Goal: Transaction & Acquisition: Purchase product/service

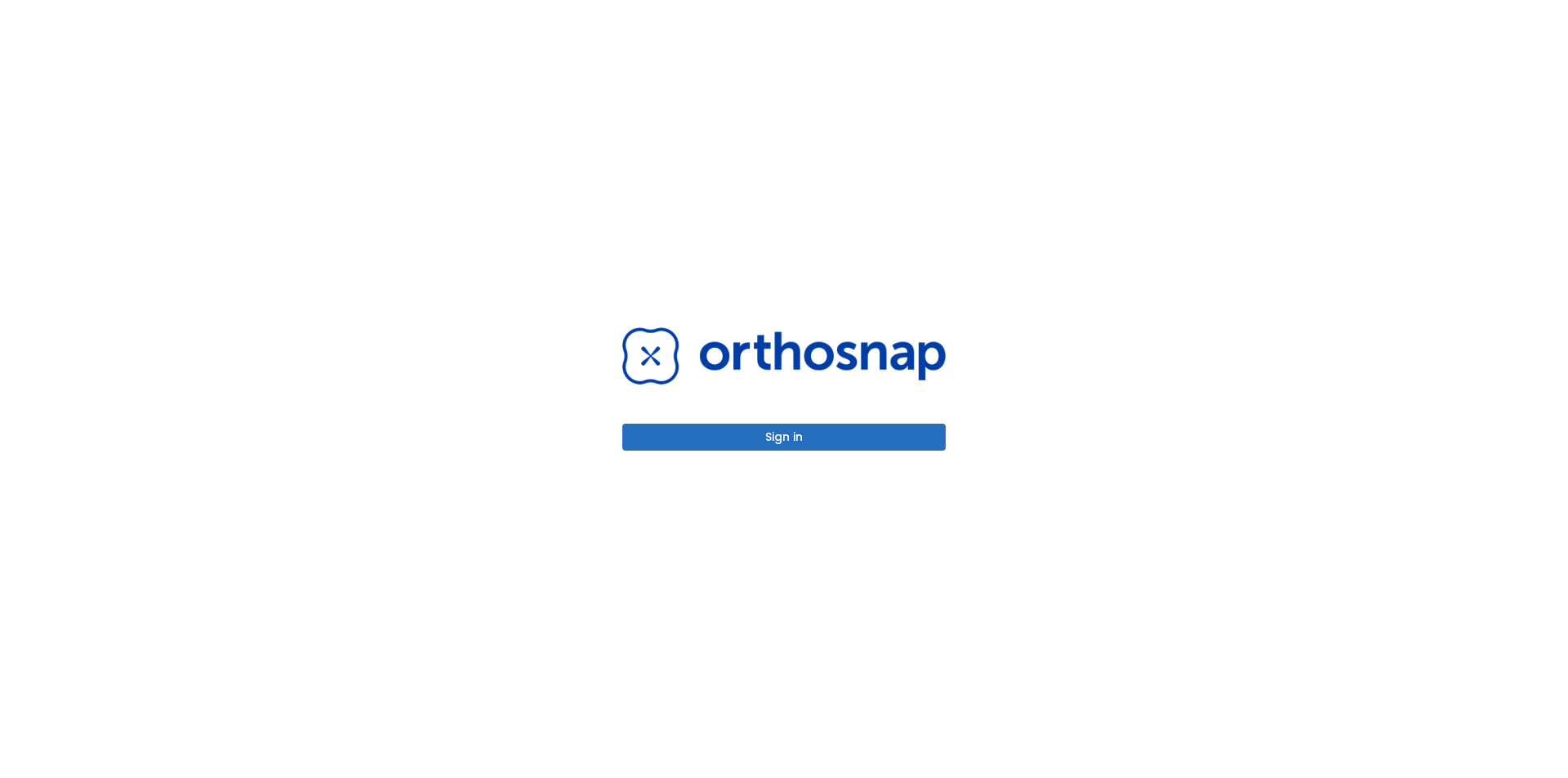
click at [786, 439] on button "Sign in" at bounding box center [784, 437] width 324 height 27
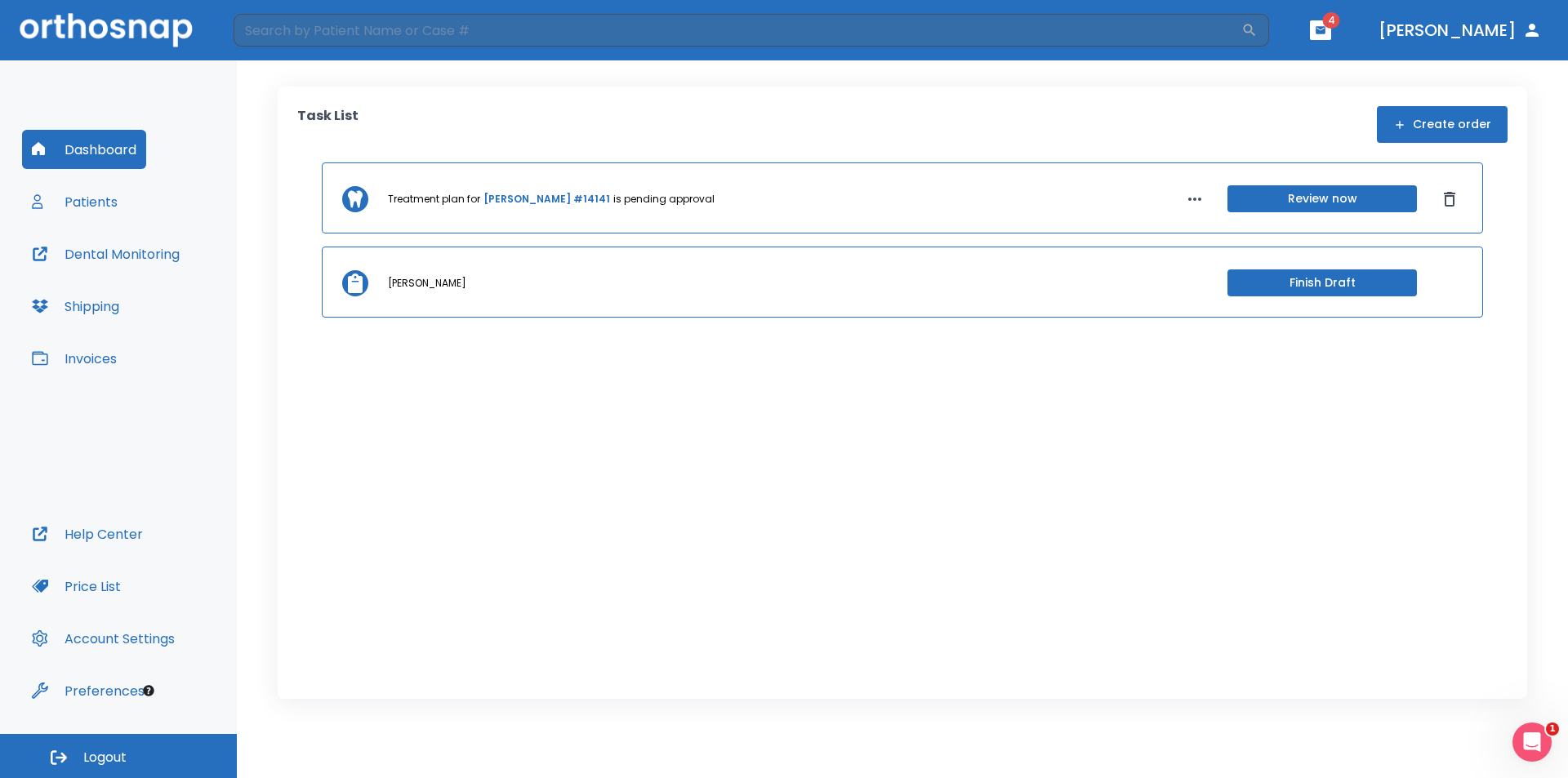
click at [1513, 22] on button "[PERSON_NAME]" at bounding box center [1459, 30] width 176 height 29
click at [1529, 30] on icon "button" at bounding box center [1532, 30] width 19 height 19
click at [1481, 27] on button "[PERSON_NAME]" at bounding box center [1459, 30] width 176 height 29
click at [88, 202] on button "Patients" at bounding box center [74, 202] width 105 height 39
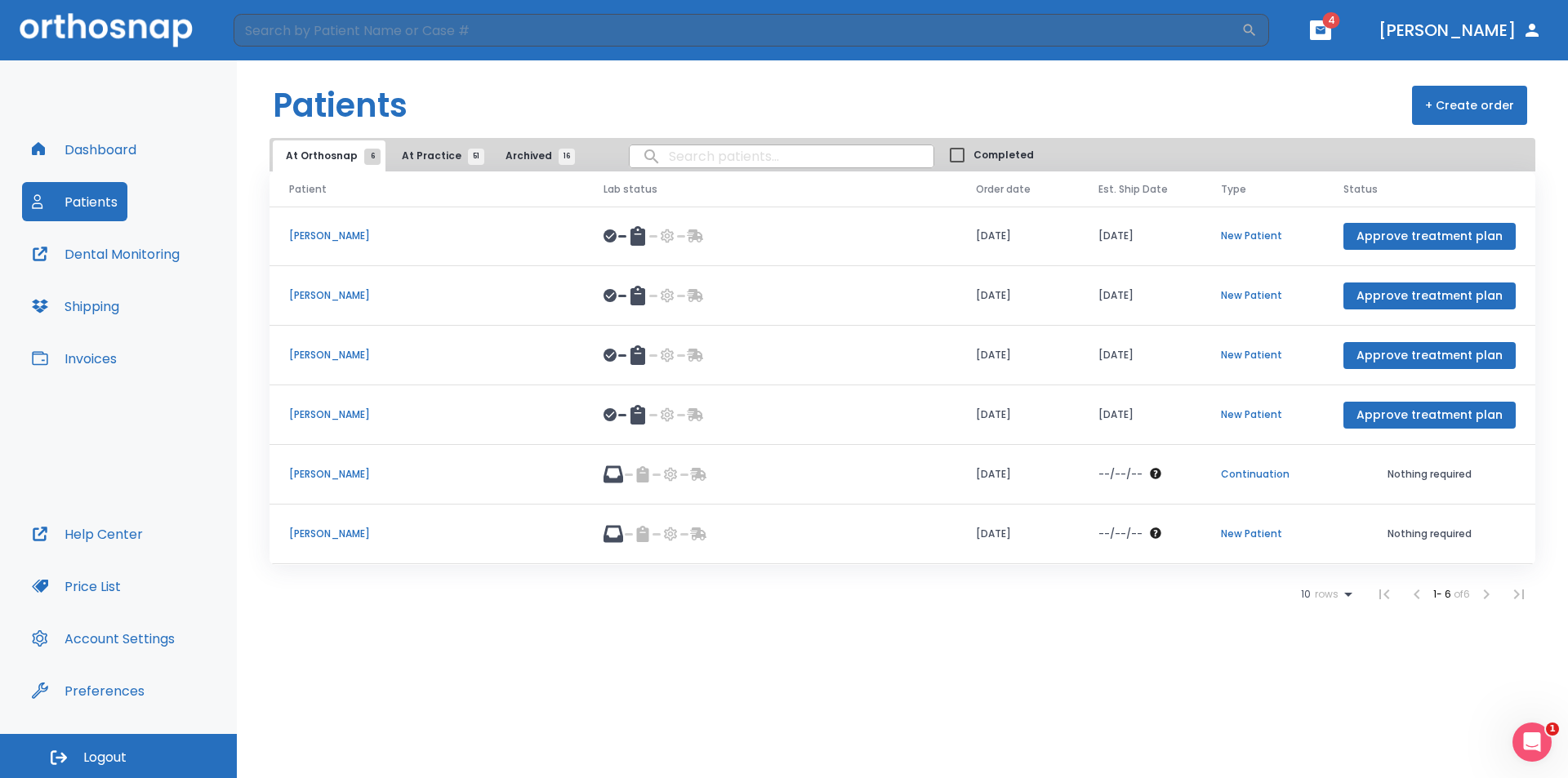
click at [430, 153] on span "At Practice 51" at bounding box center [439, 156] width 74 height 15
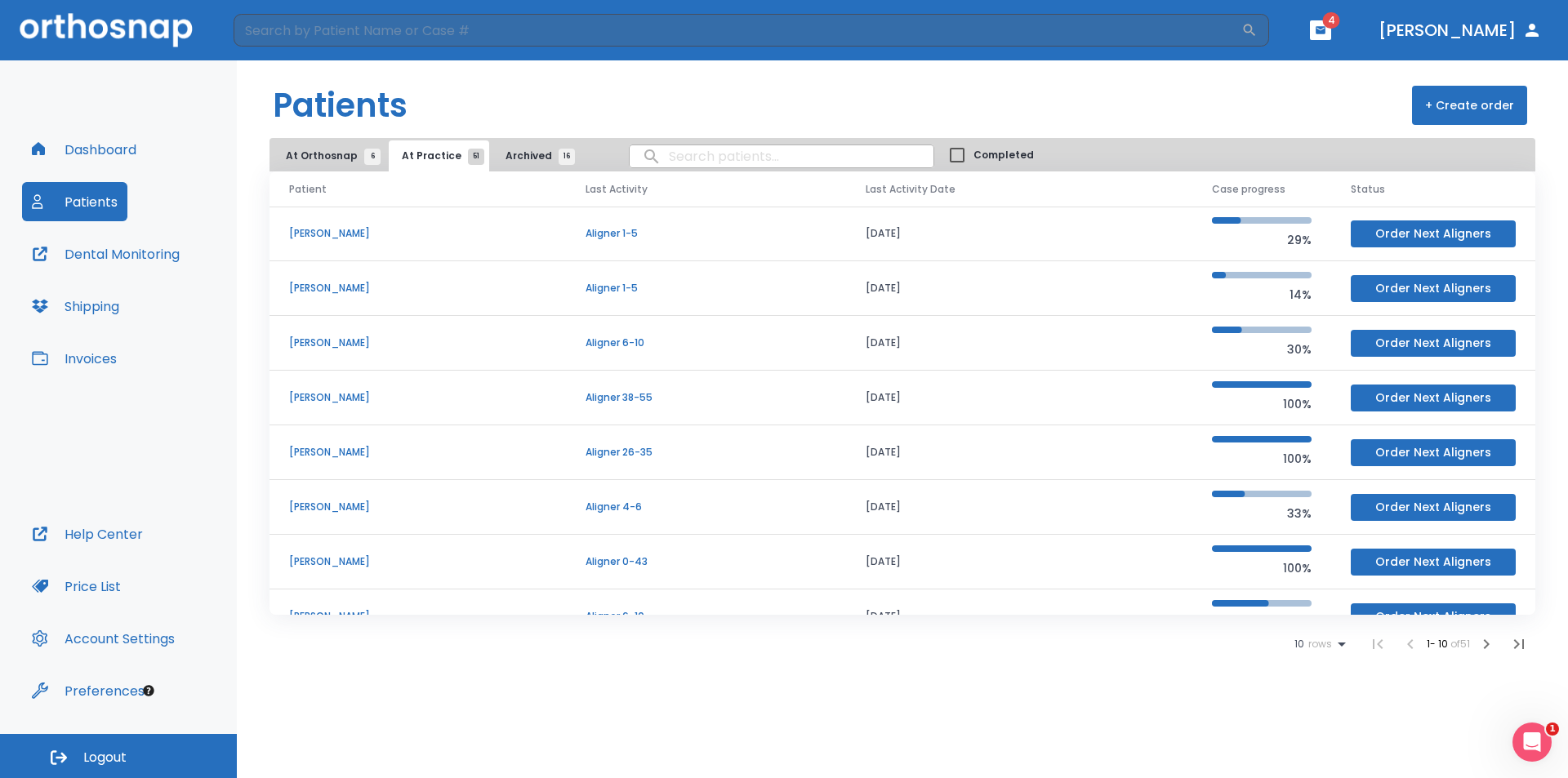
click at [1483, 645] on icon "button" at bounding box center [1487, 644] width 19 height 19
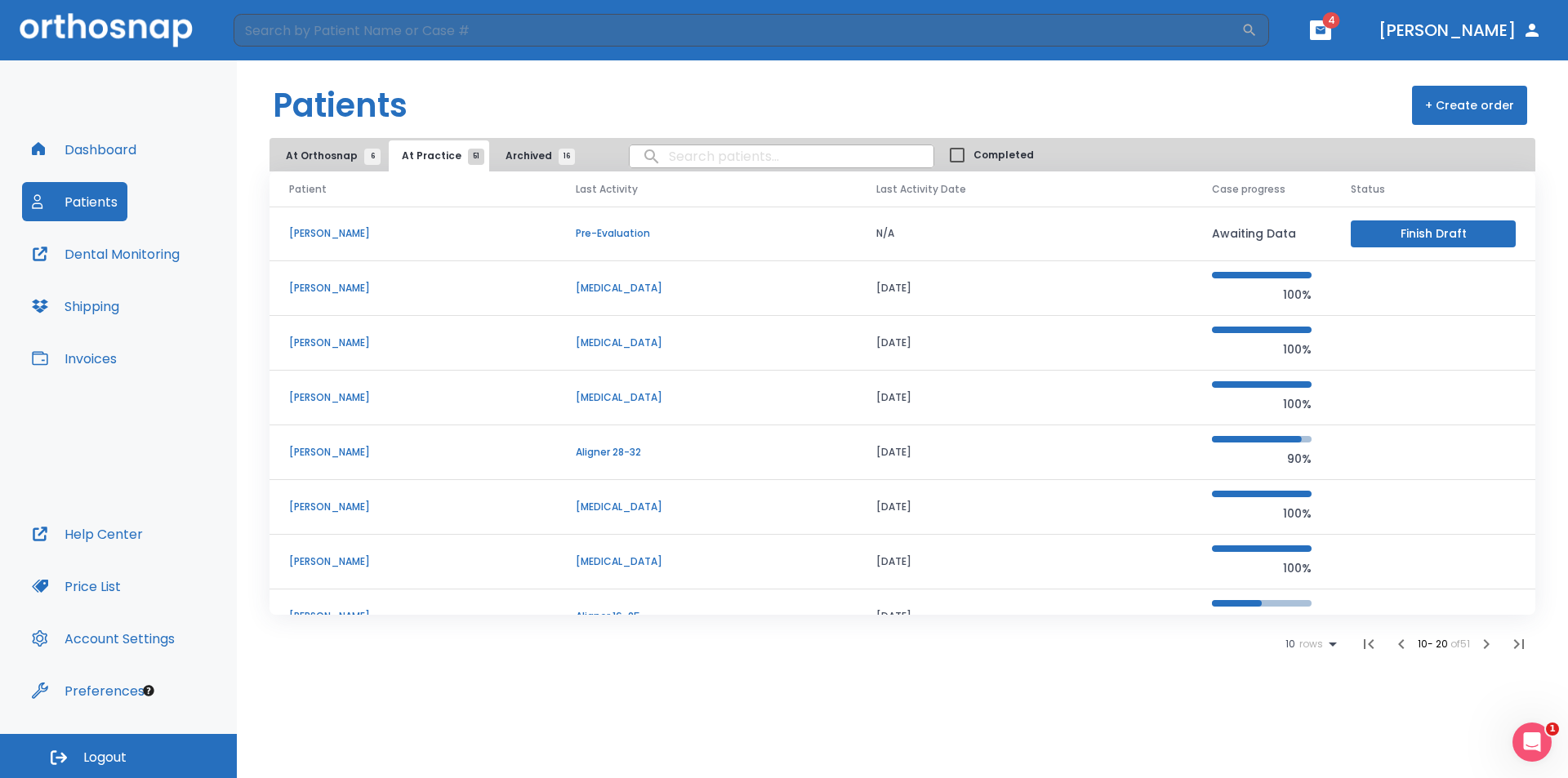
click at [1401, 642] on icon "button" at bounding box center [1401, 644] width 19 height 19
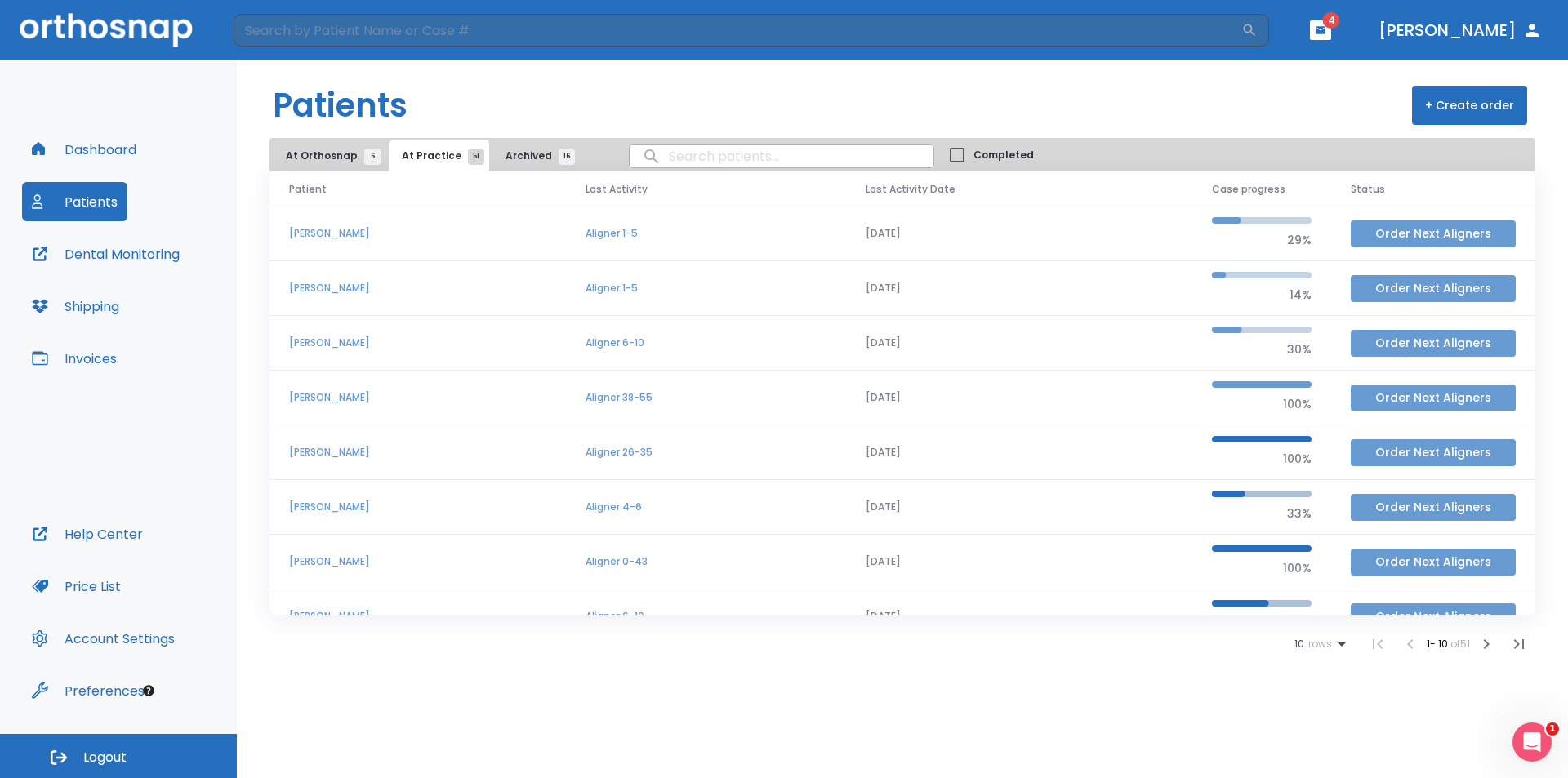
click at [1397, 400] on button "Order Next Aligners" at bounding box center [1433, 398] width 165 height 27
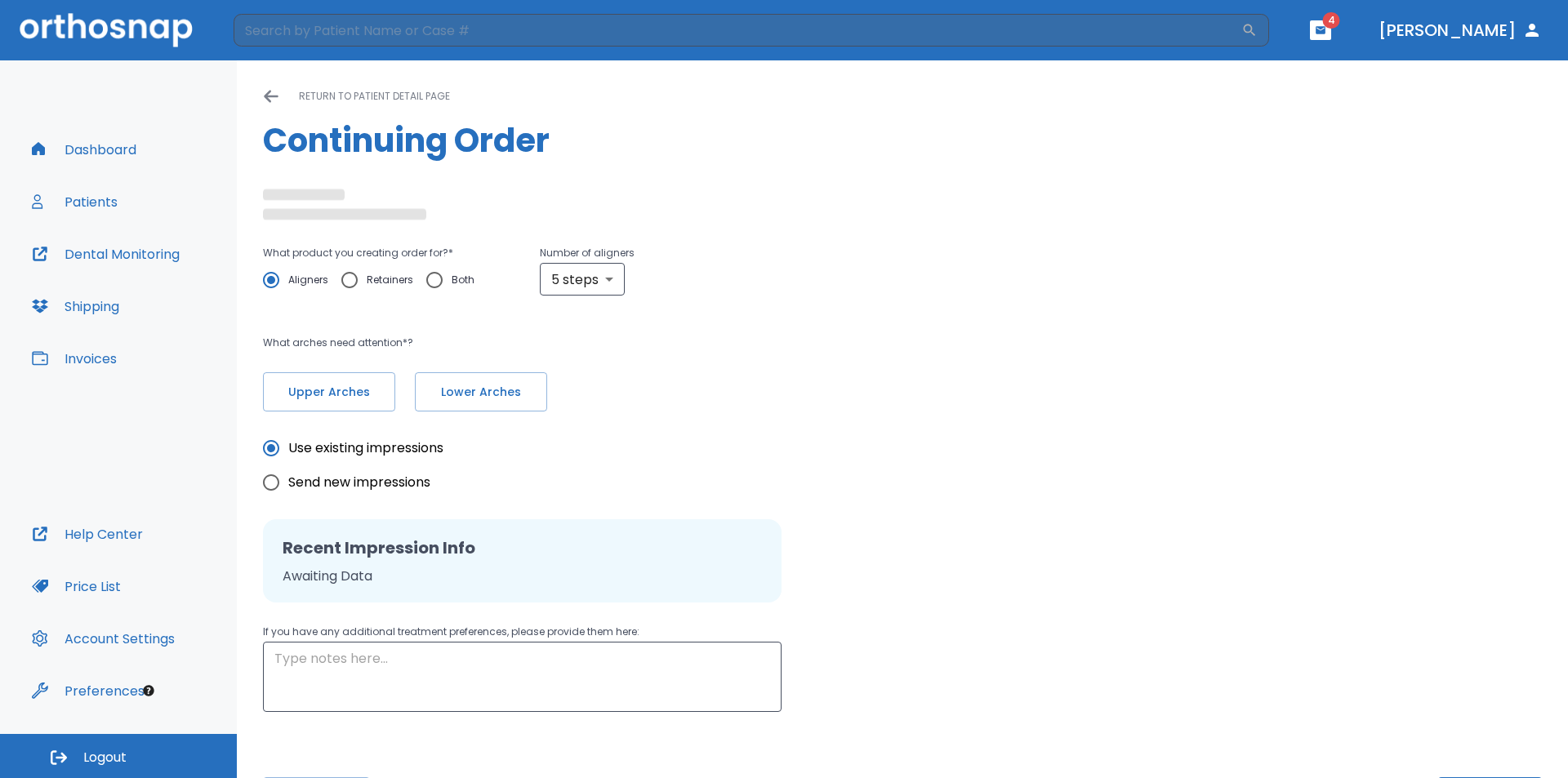
radio input "false"
radio input "true"
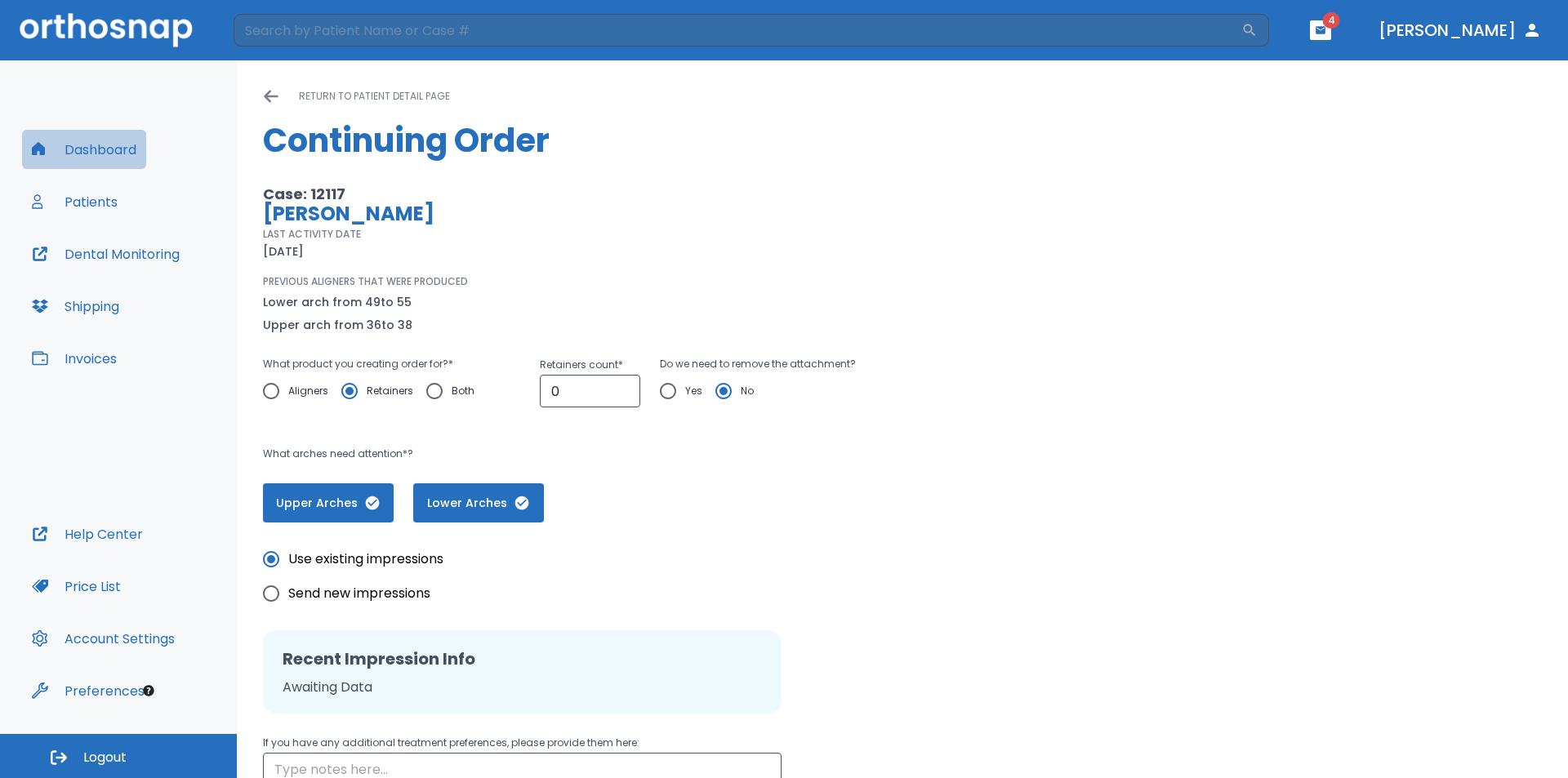
click at [112, 155] on button "Dashboard" at bounding box center [84, 149] width 124 height 39
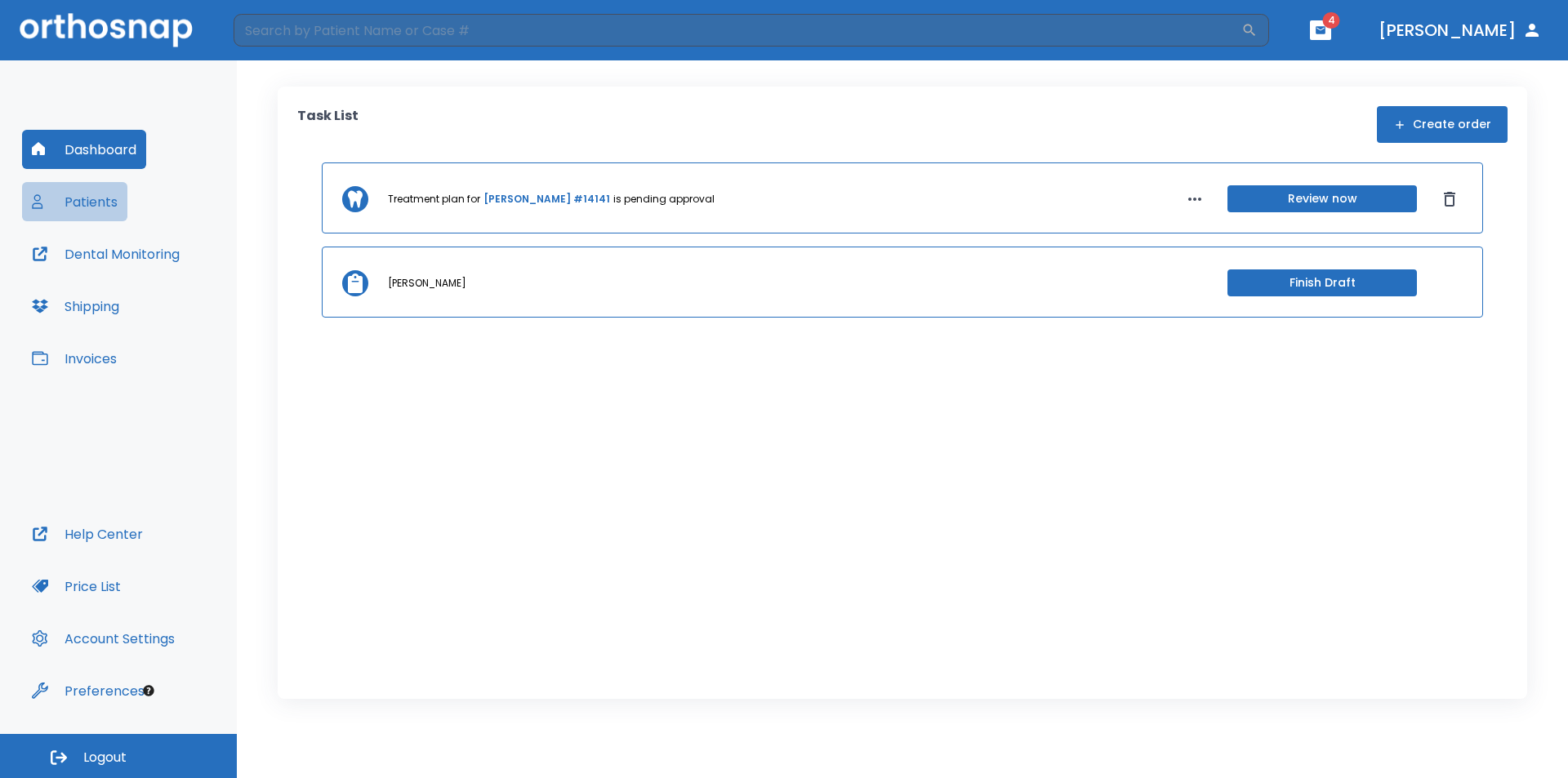
click at [102, 202] on button "Patients" at bounding box center [74, 202] width 105 height 39
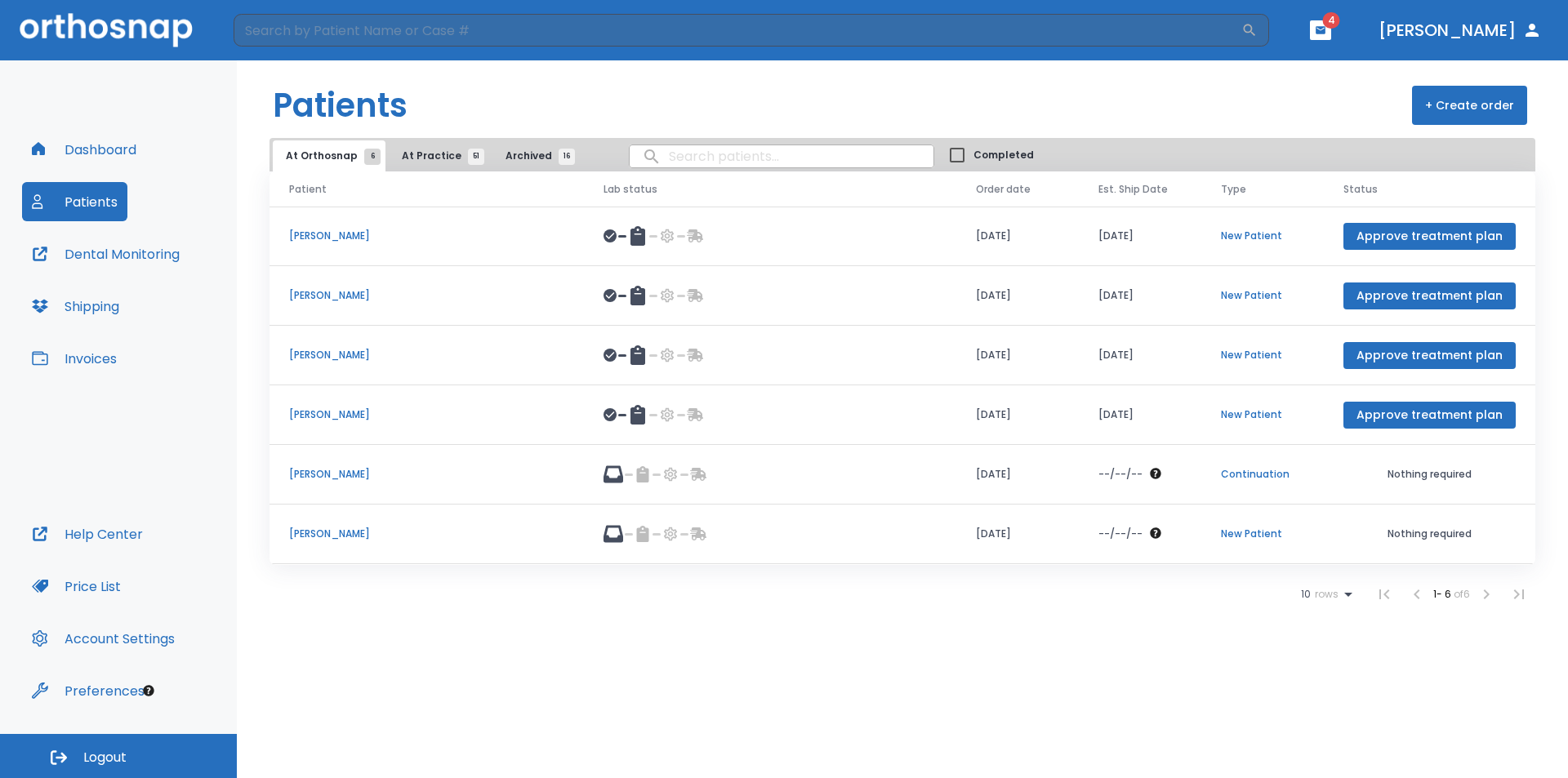
click at [366, 470] on p "Crystal Migliorisi" at bounding box center [426, 474] width 275 height 15
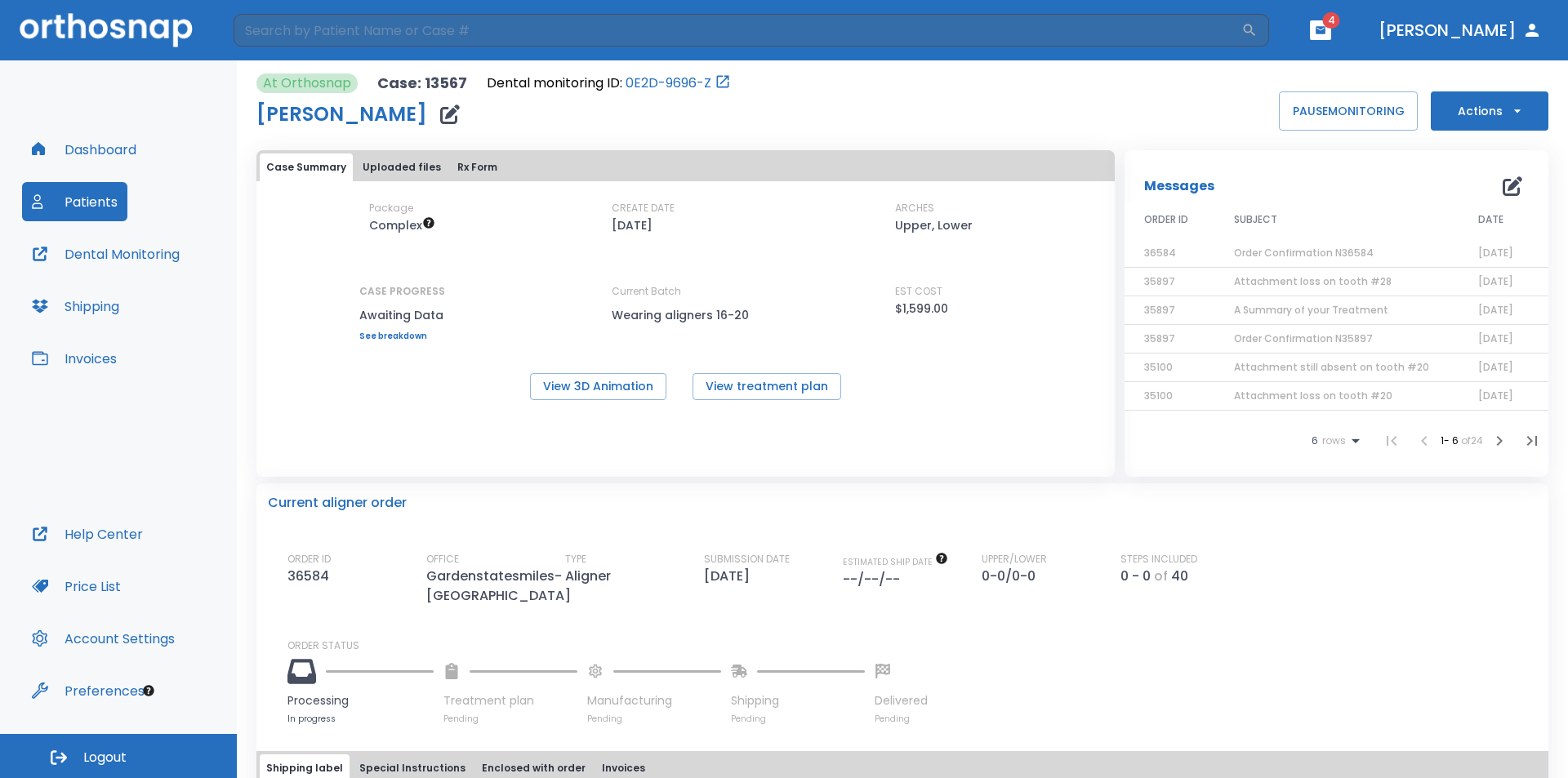
click at [80, 200] on button "Patients" at bounding box center [74, 202] width 105 height 39
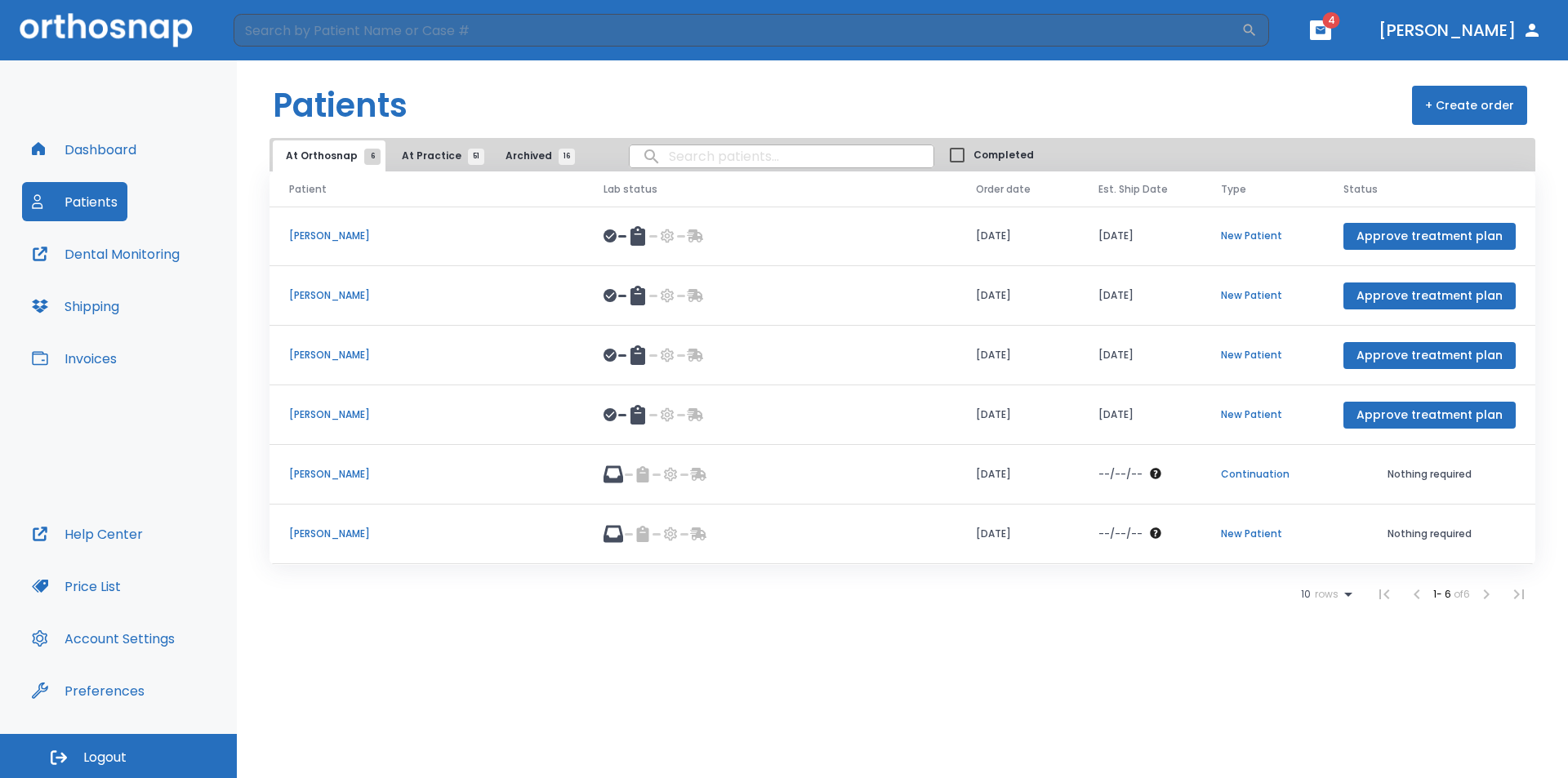
click at [420, 161] on span "At Practice 51" at bounding box center [439, 156] width 74 height 15
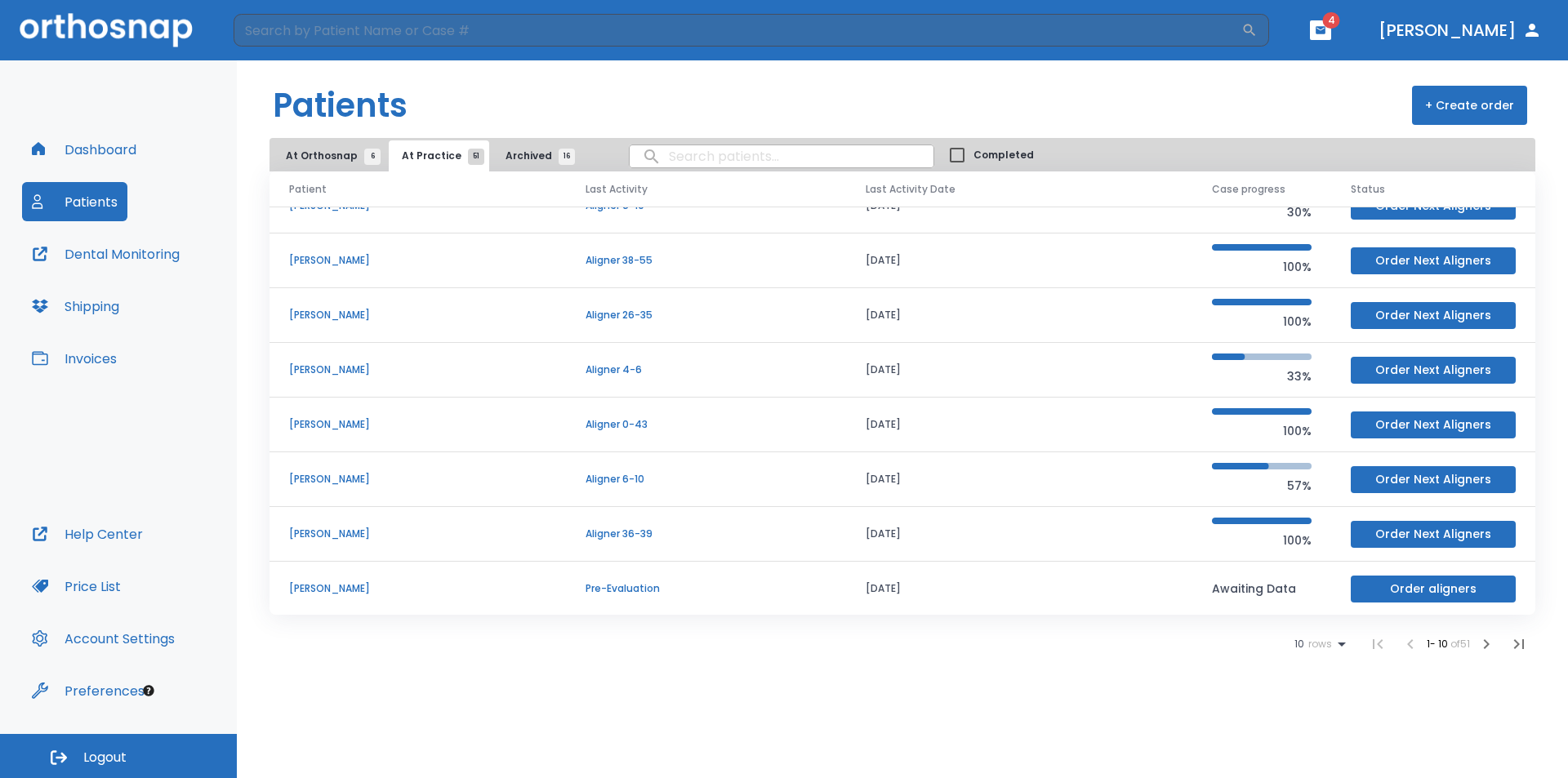
scroll to position [140, 0]
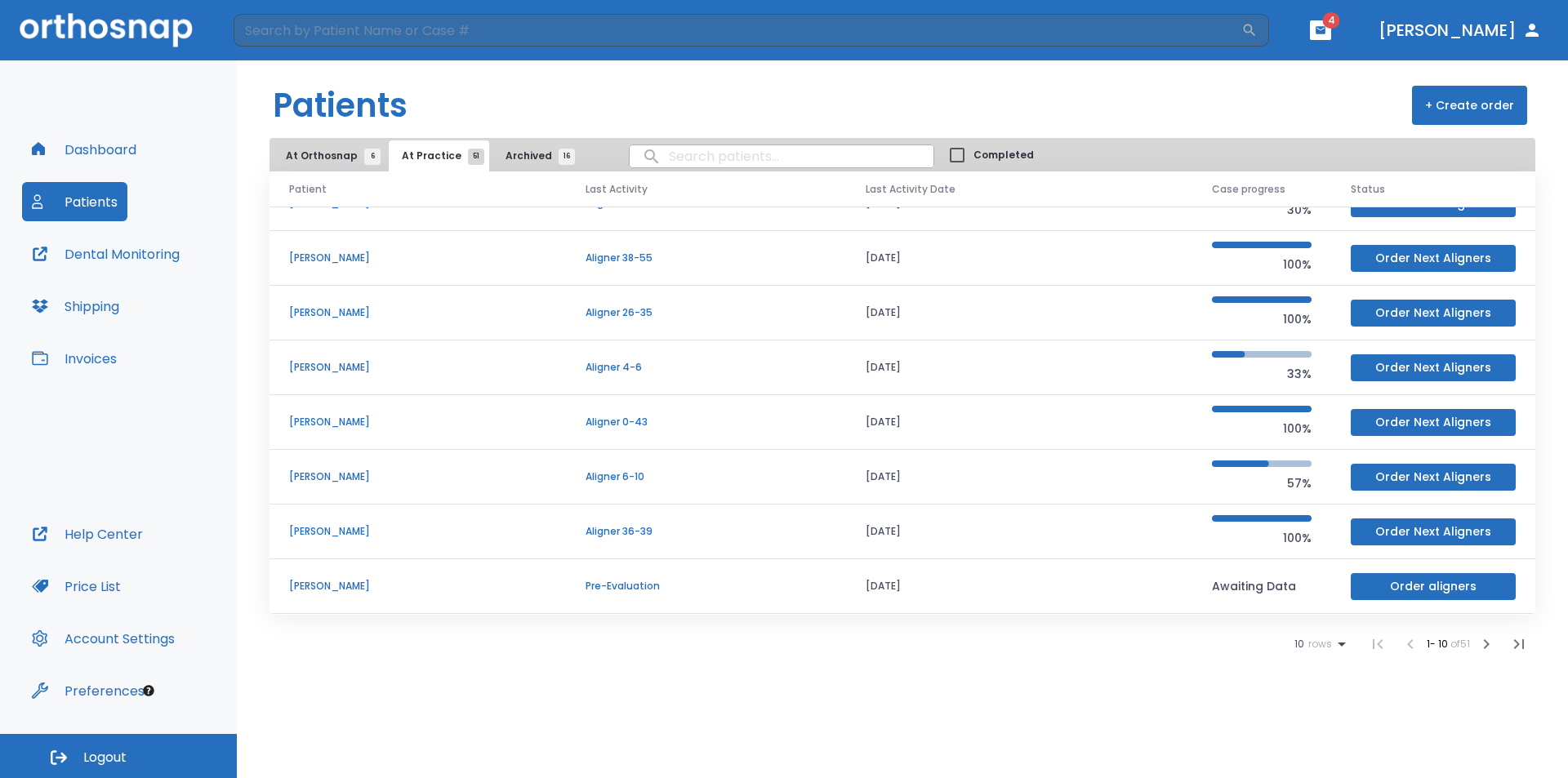
click at [1487, 648] on icon "button" at bounding box center [1487, 644] width 19 height 19
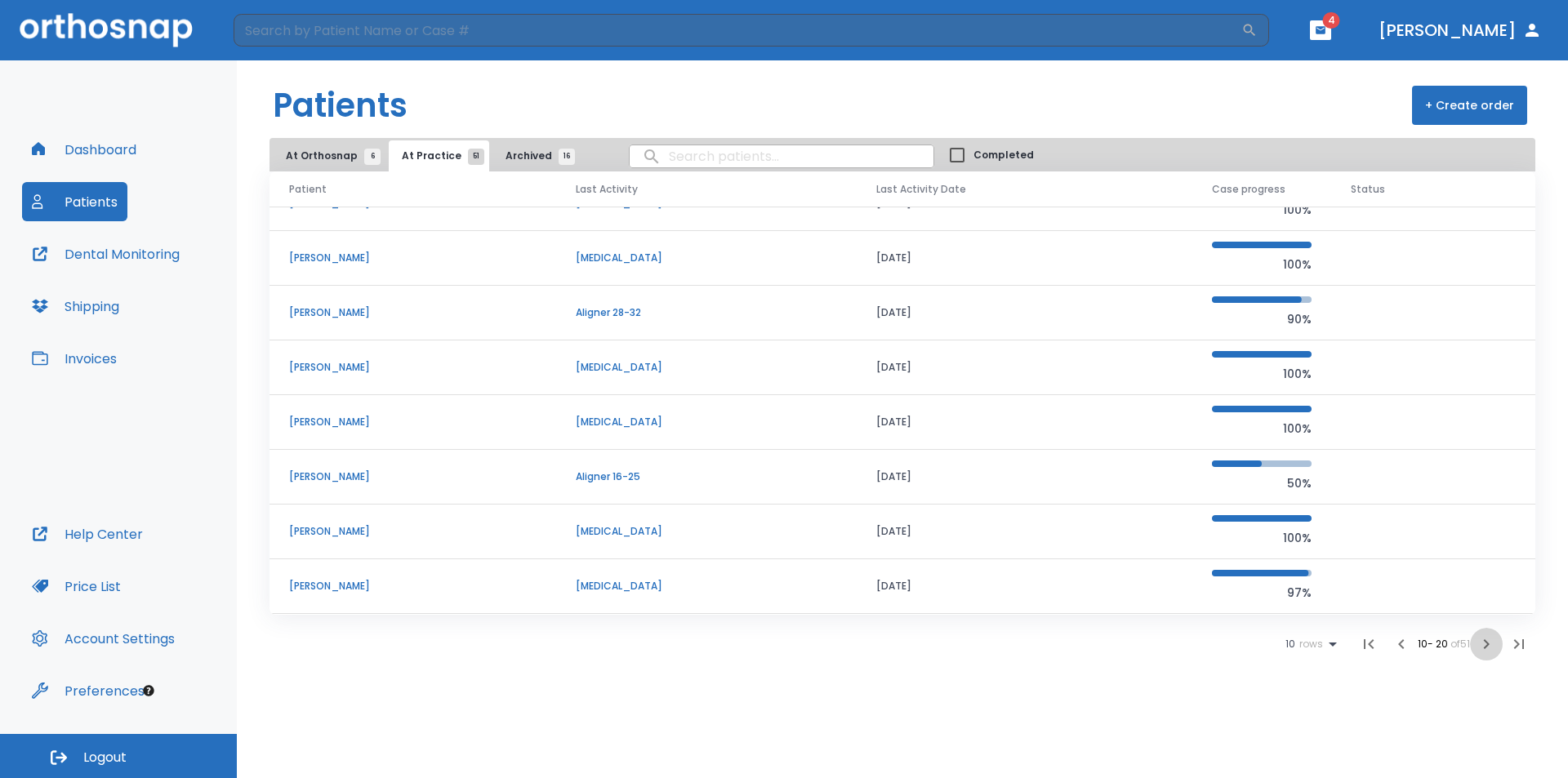
click at [1485, 648] on icon "button" at bounding box center [1487, 644] width 5 height 10
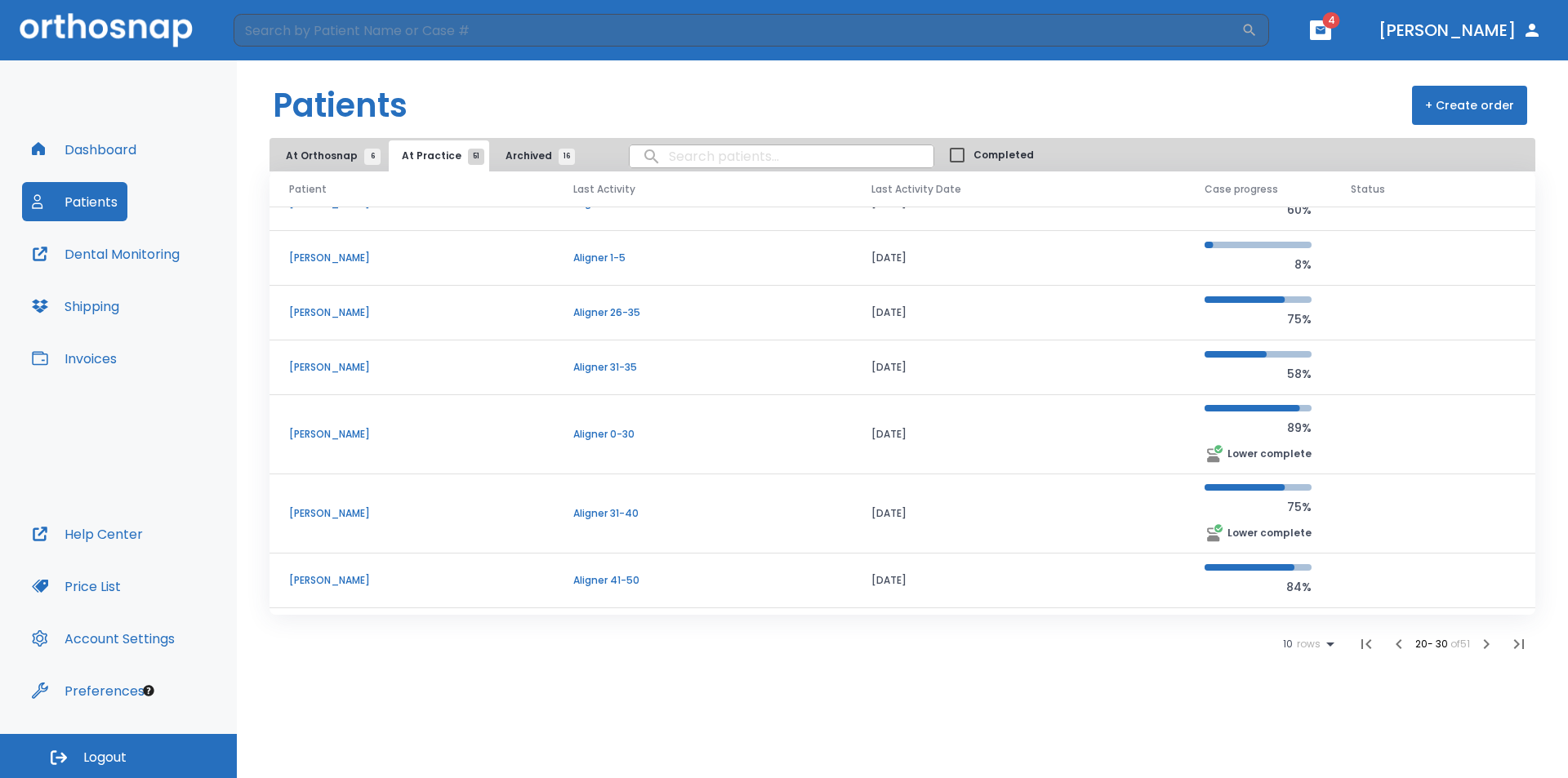
click at [338, 576] on p "Desiree Ramsaran" at bounding box center [411, 580] width 245 height 15
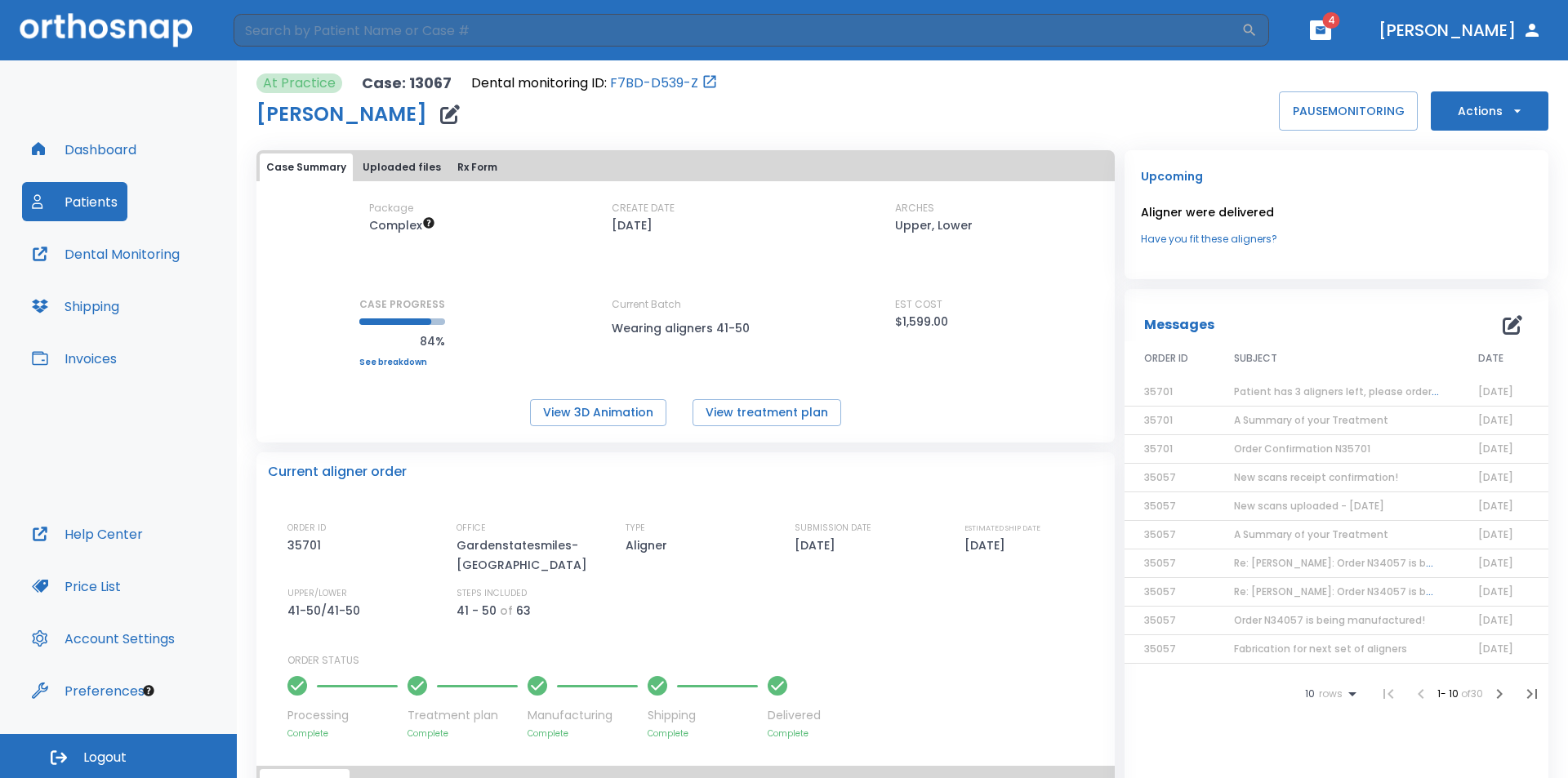
click at [1293, 395] on span "Patient has 3 aligners left, please order next set!" at bounding box center [1357, 392] width 246 height 14
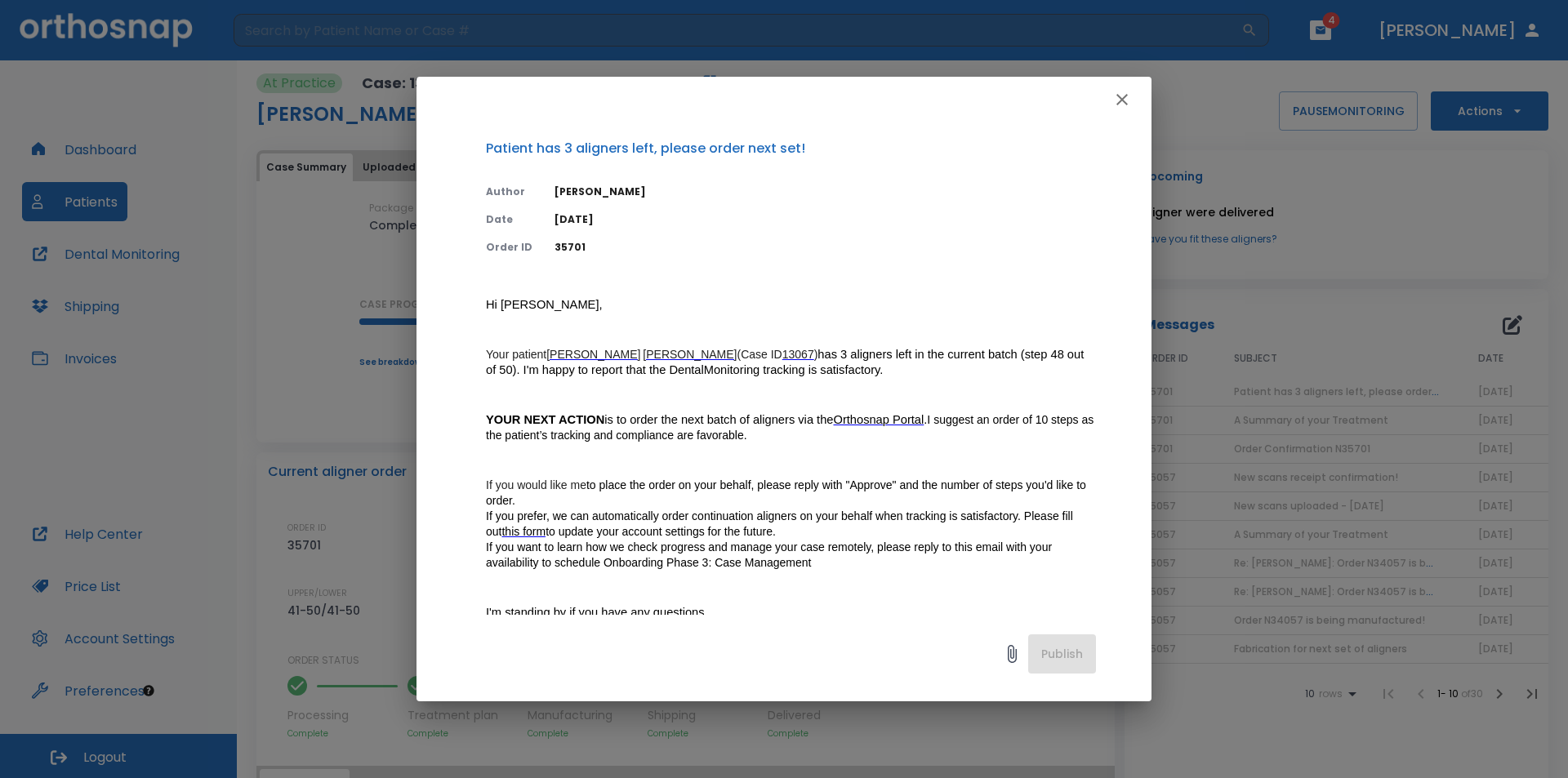
click at [1104, 106] on div at bounding box center [784, 100] width 735 height 46
click at [1119, 99] on icon "button" at bounding box center [1122, 100] width 19 height 19
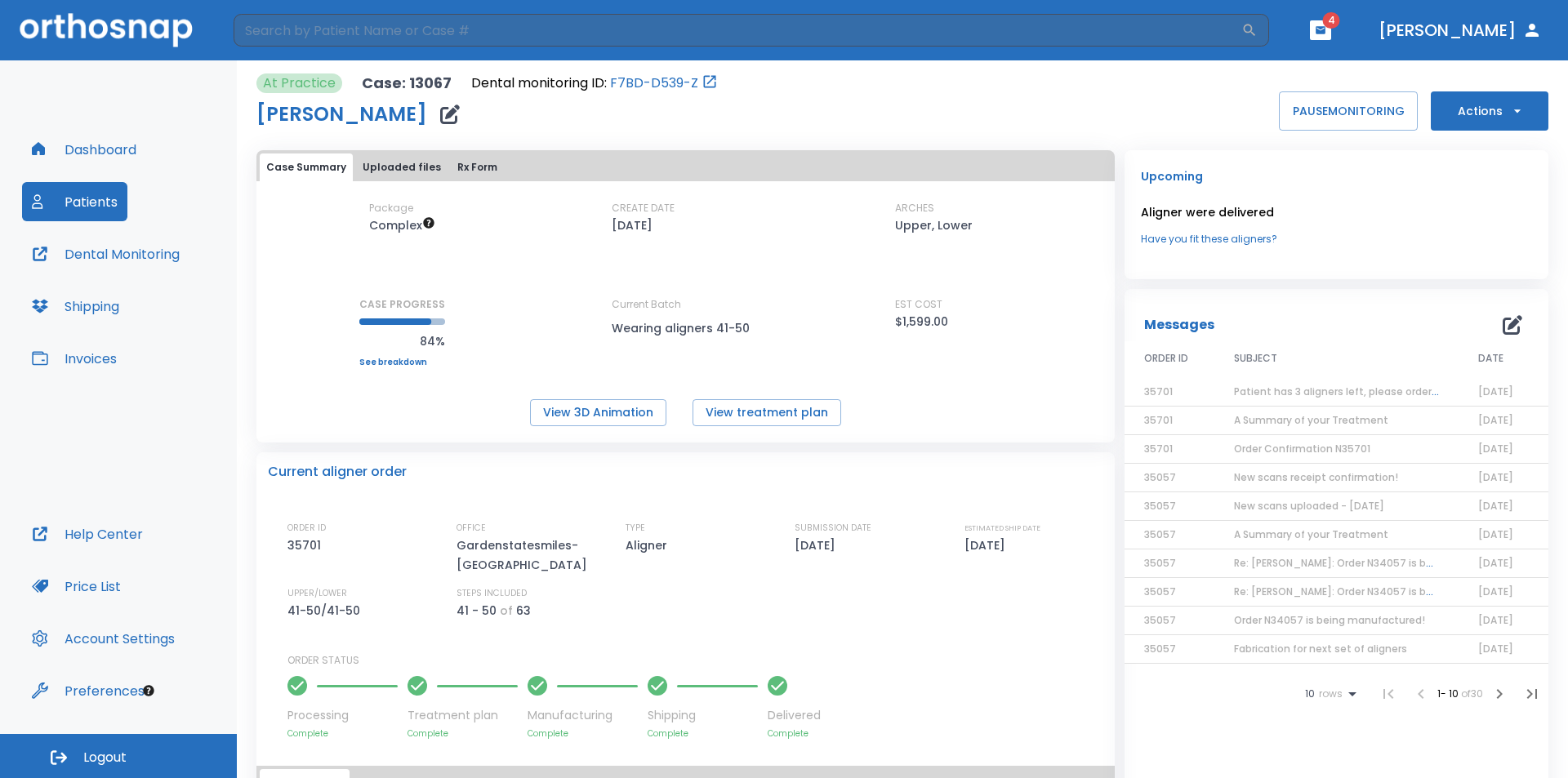
click at [1483, 107] on button "Actions" at bounding box center [1489, 111] width 118 height 39
click at [1476, 233] on p "Order Next Aligners" at bounding box center [1480, 239] width 92 height 15
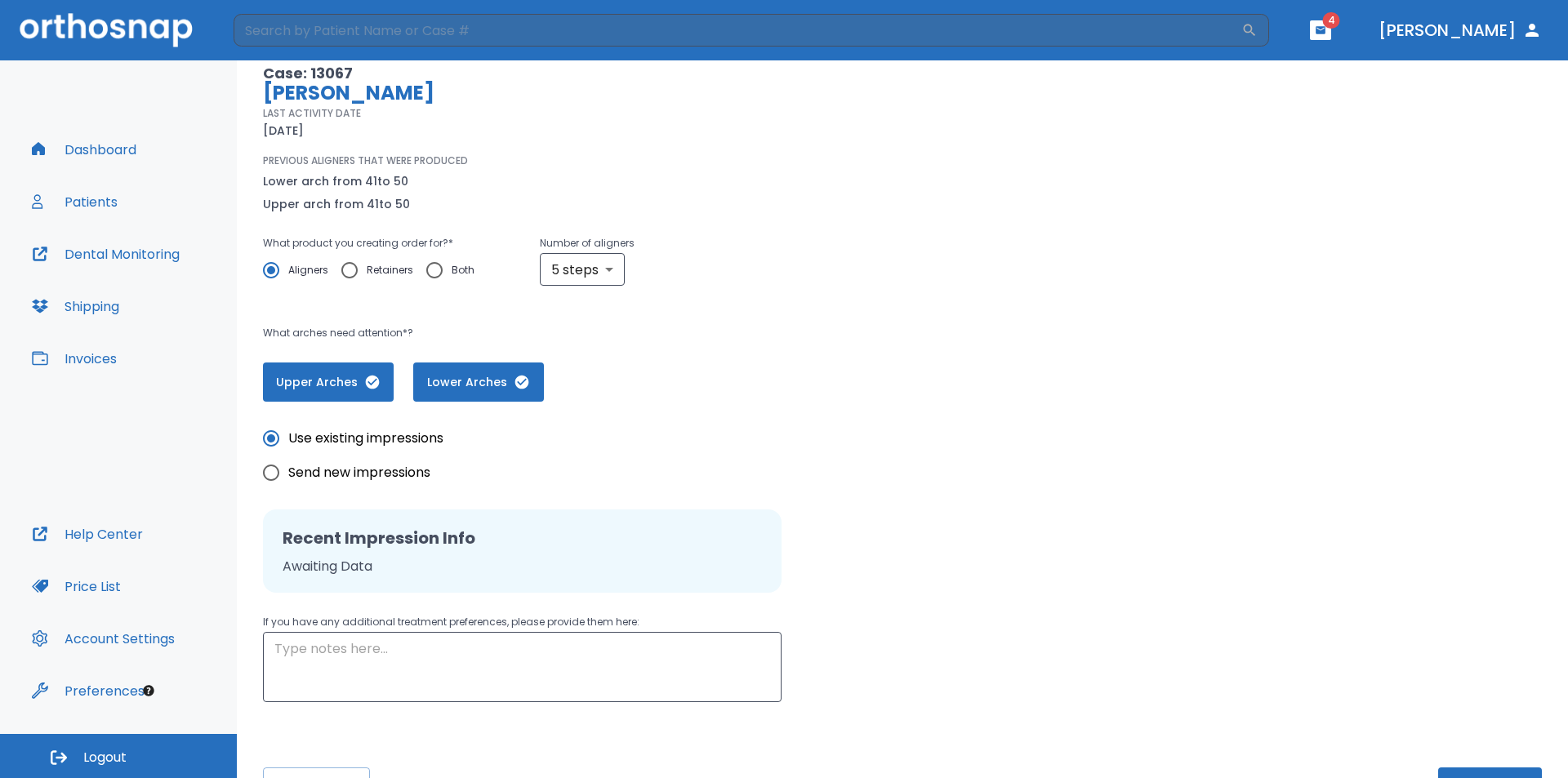
scroll to position [164, 0]
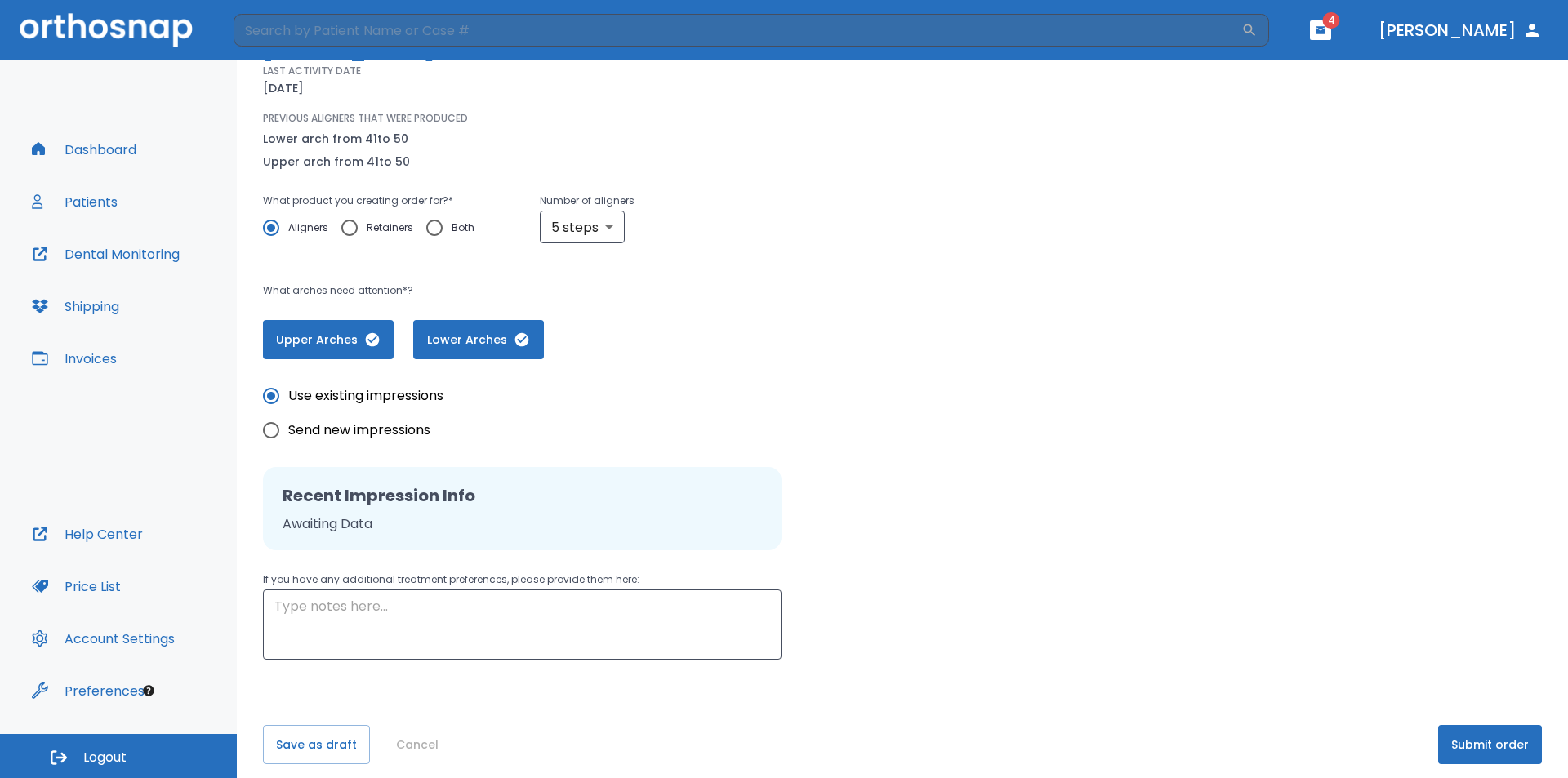
click at [1498, 748] on button "Submit order" at bounding box center [1489, 744] width 103 height 39
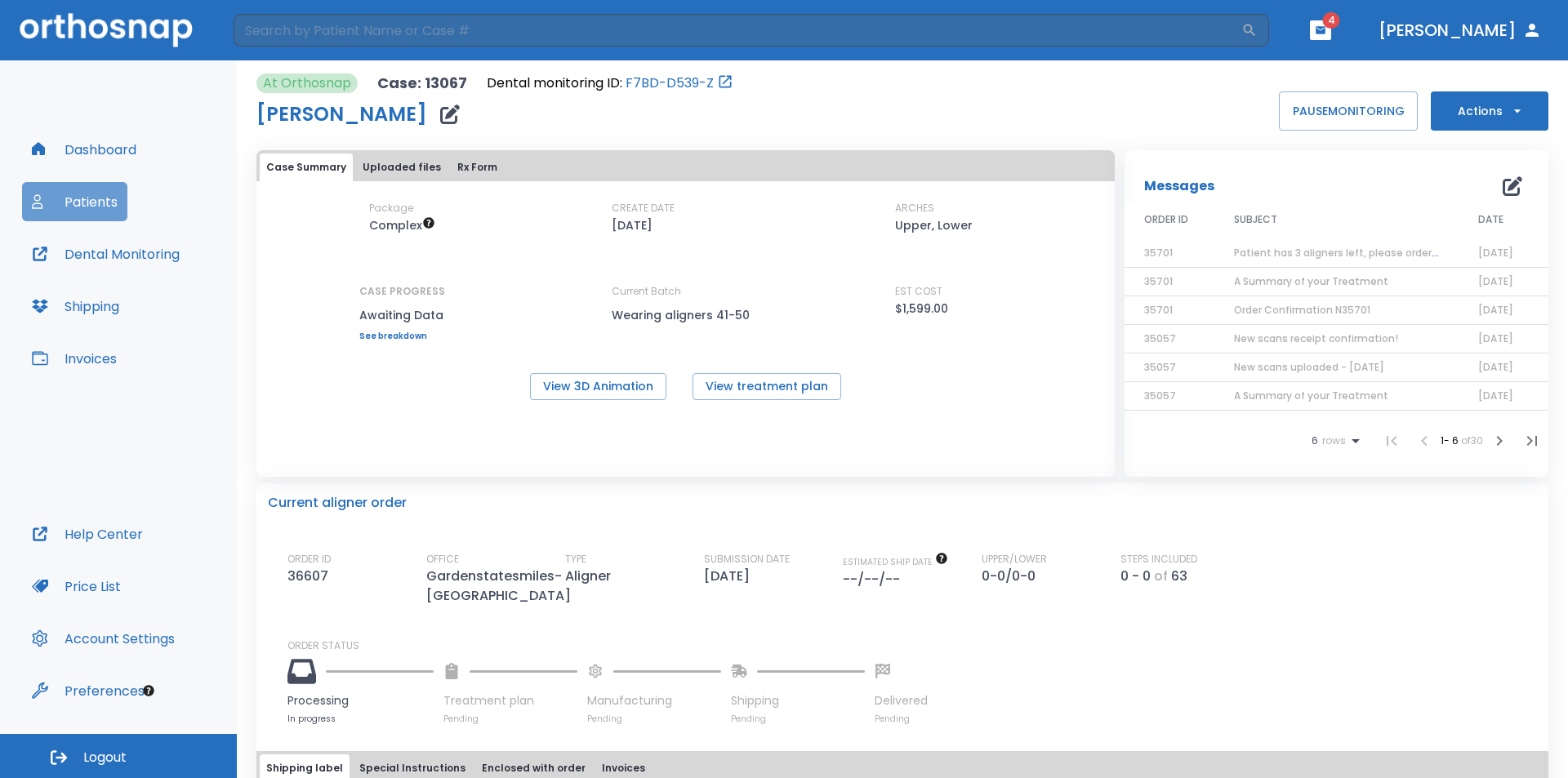
click at [75, 206] on button "Patients" at bounding box center [74, 202] width 105 height 39
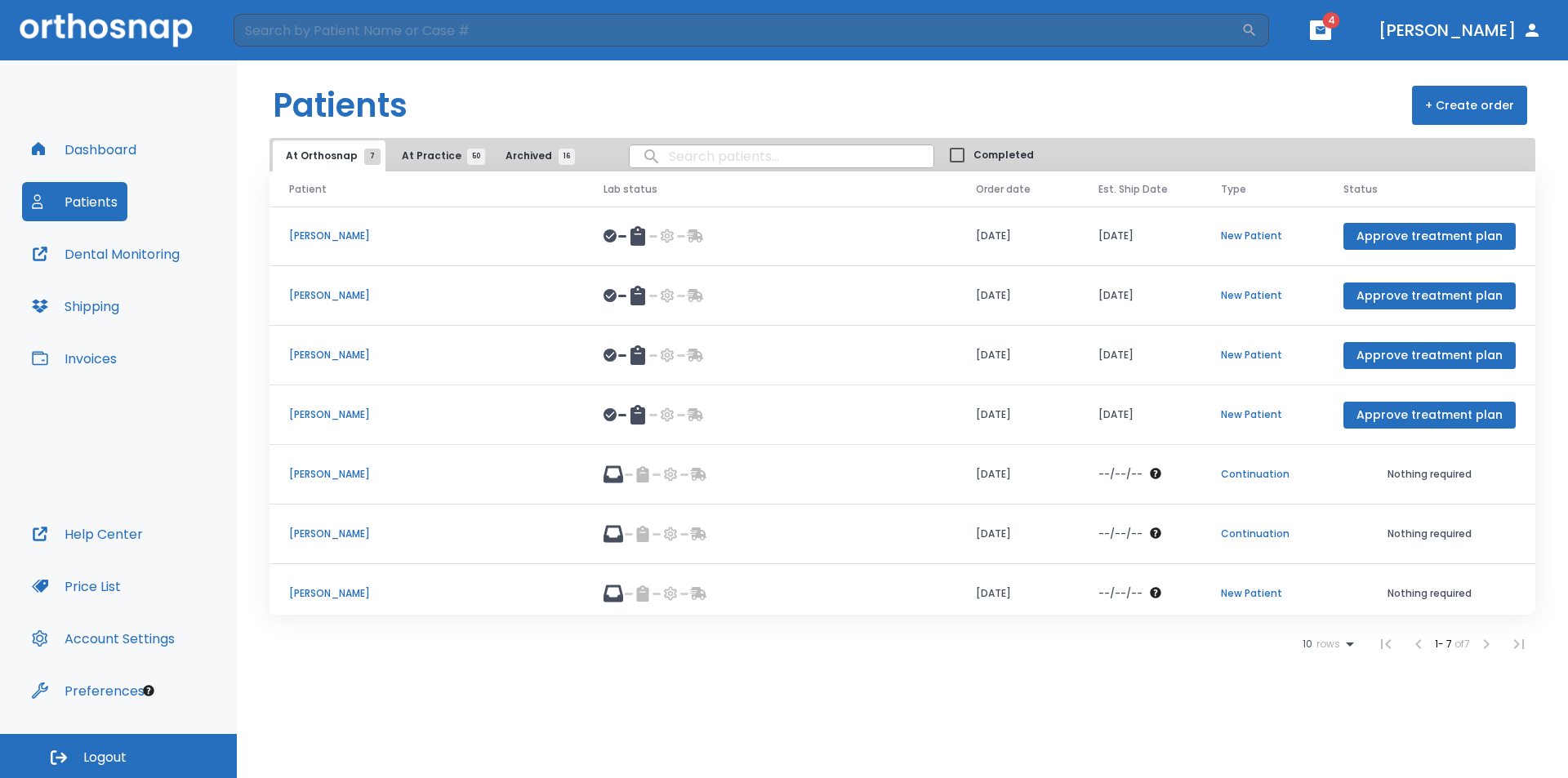
click at [357, 469] on p "Crystal Migliorisi" at bounding box center [426, 474] width 275 height 15
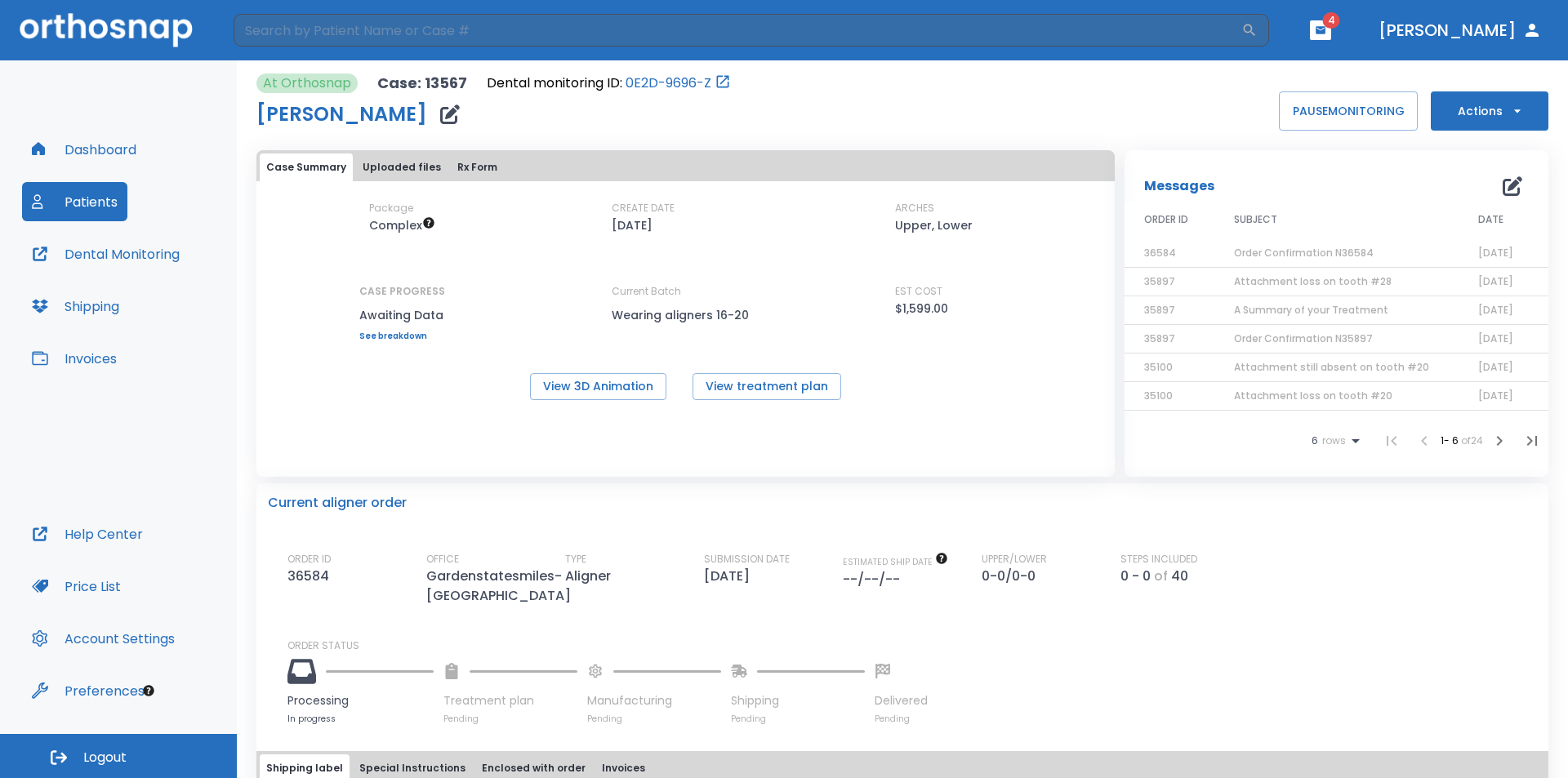
click at [1296, 254] on span "Order Confirmation N36584" at bounding box center [1304, 253] width 140 height 14
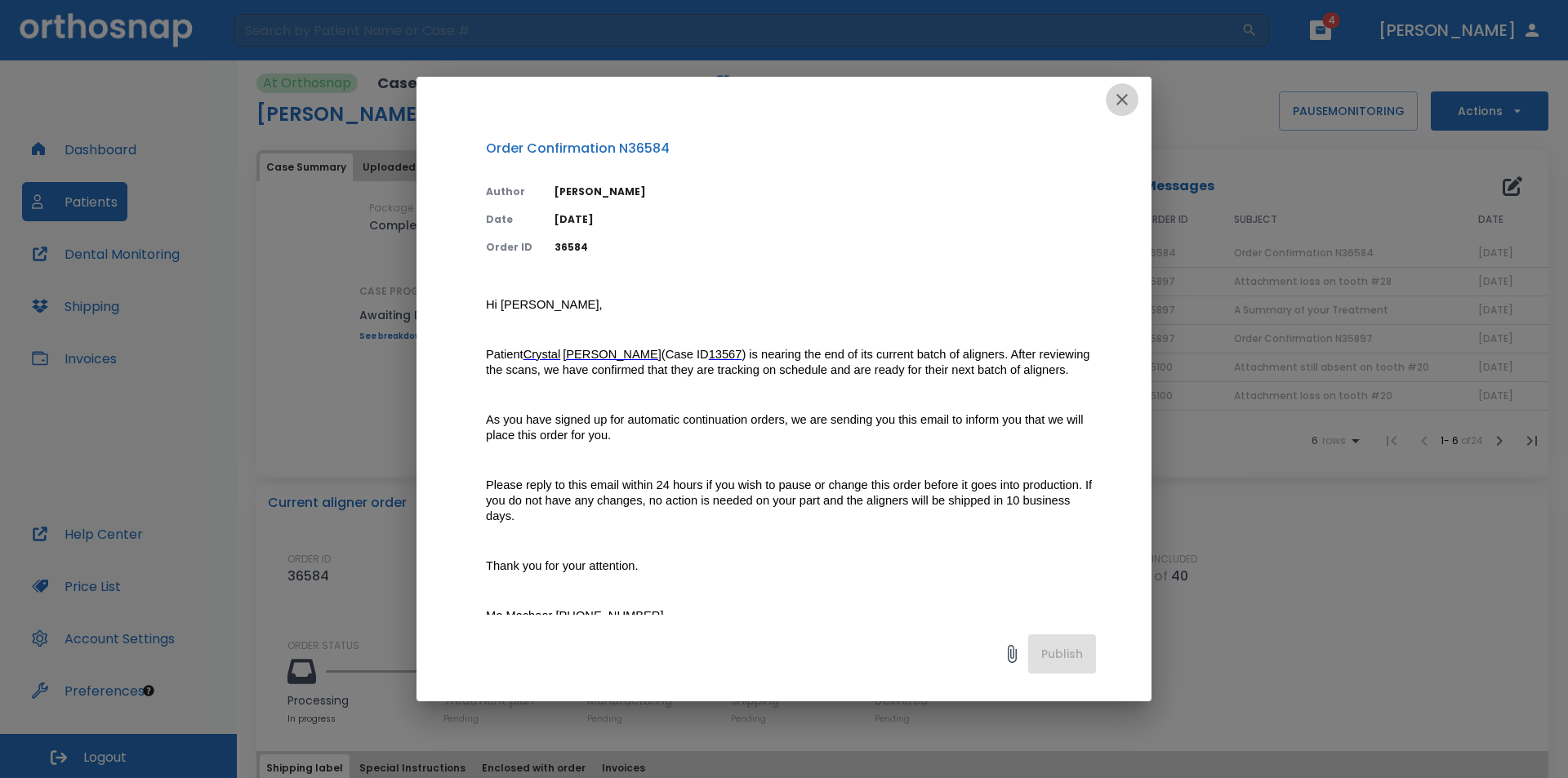
click at [1121, 102] on icon "button" at bounding box center [1121, 99] width 11 height 11
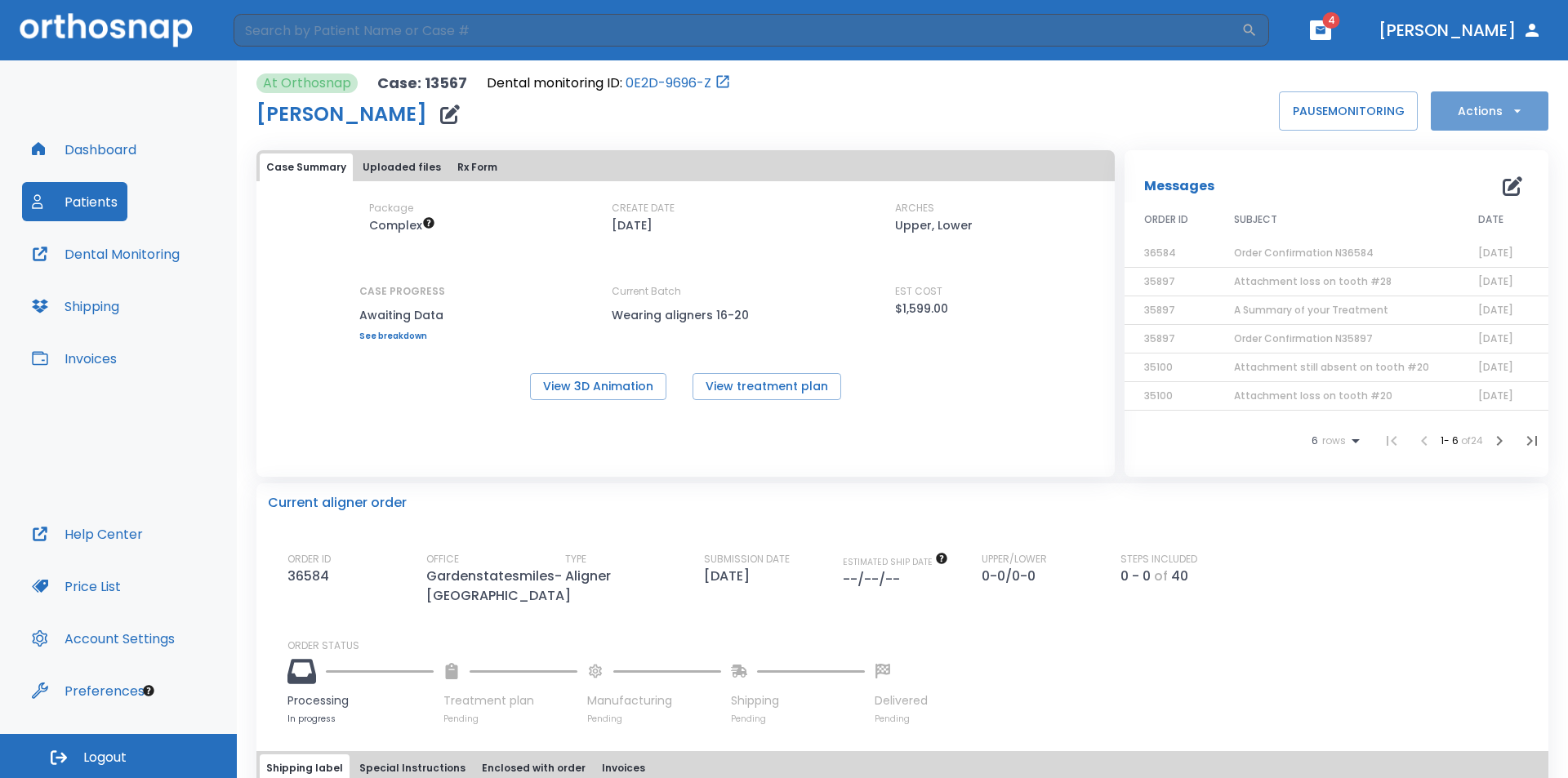
click at [1472, 112] on button "Actions" at bounding box center [1489, 111] width 118 height 39
click at [1381, 178] on div at bounding box center [784, 389] width 1568 height 778
click at [1306, 250] on span "Order Confirmation N36584" at bounding box center [1304, 253] width 140 height 14
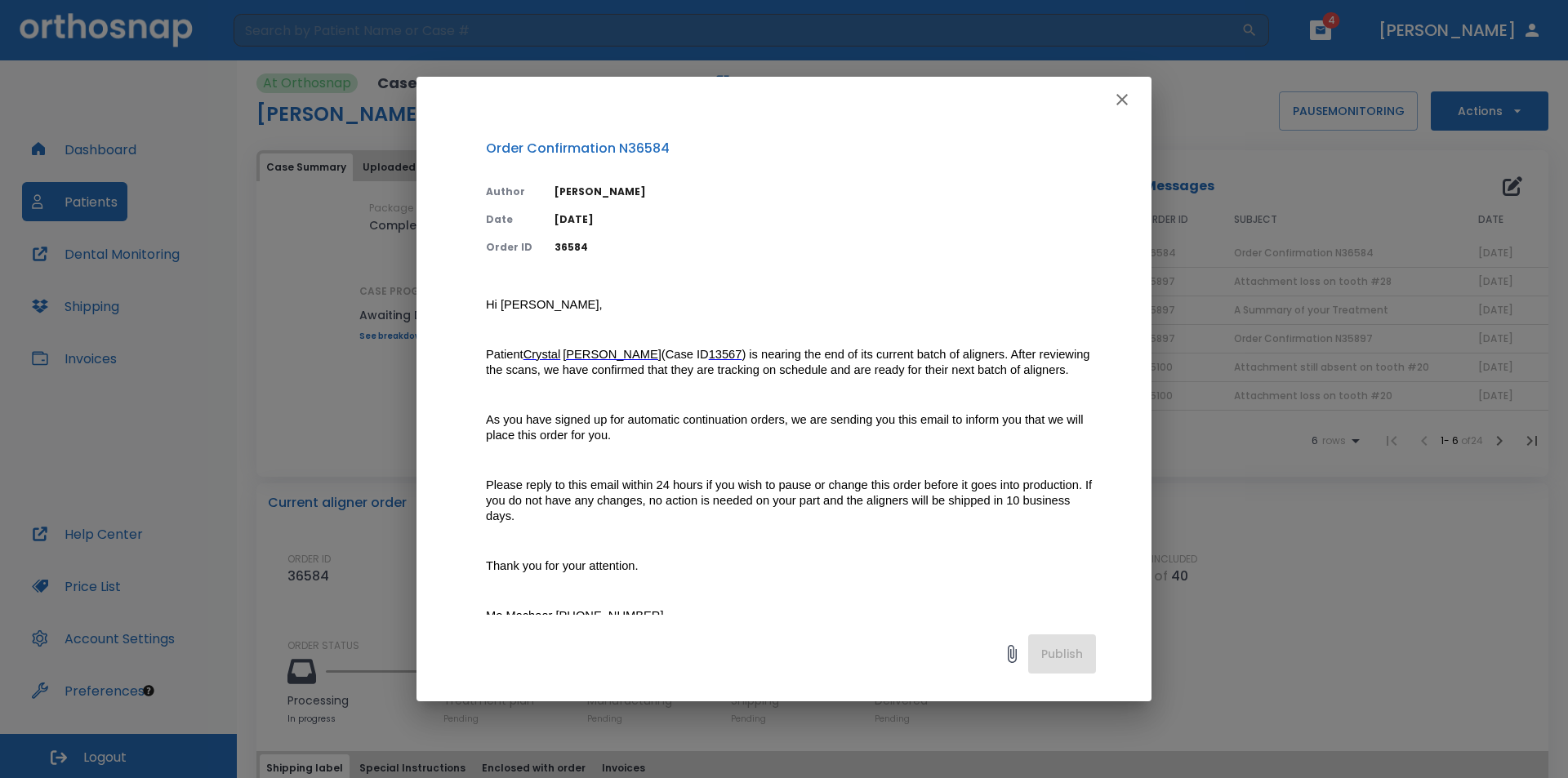
click at [1119, 97] on icon "button" at bounding box center [1121, 99] width 11 height 11
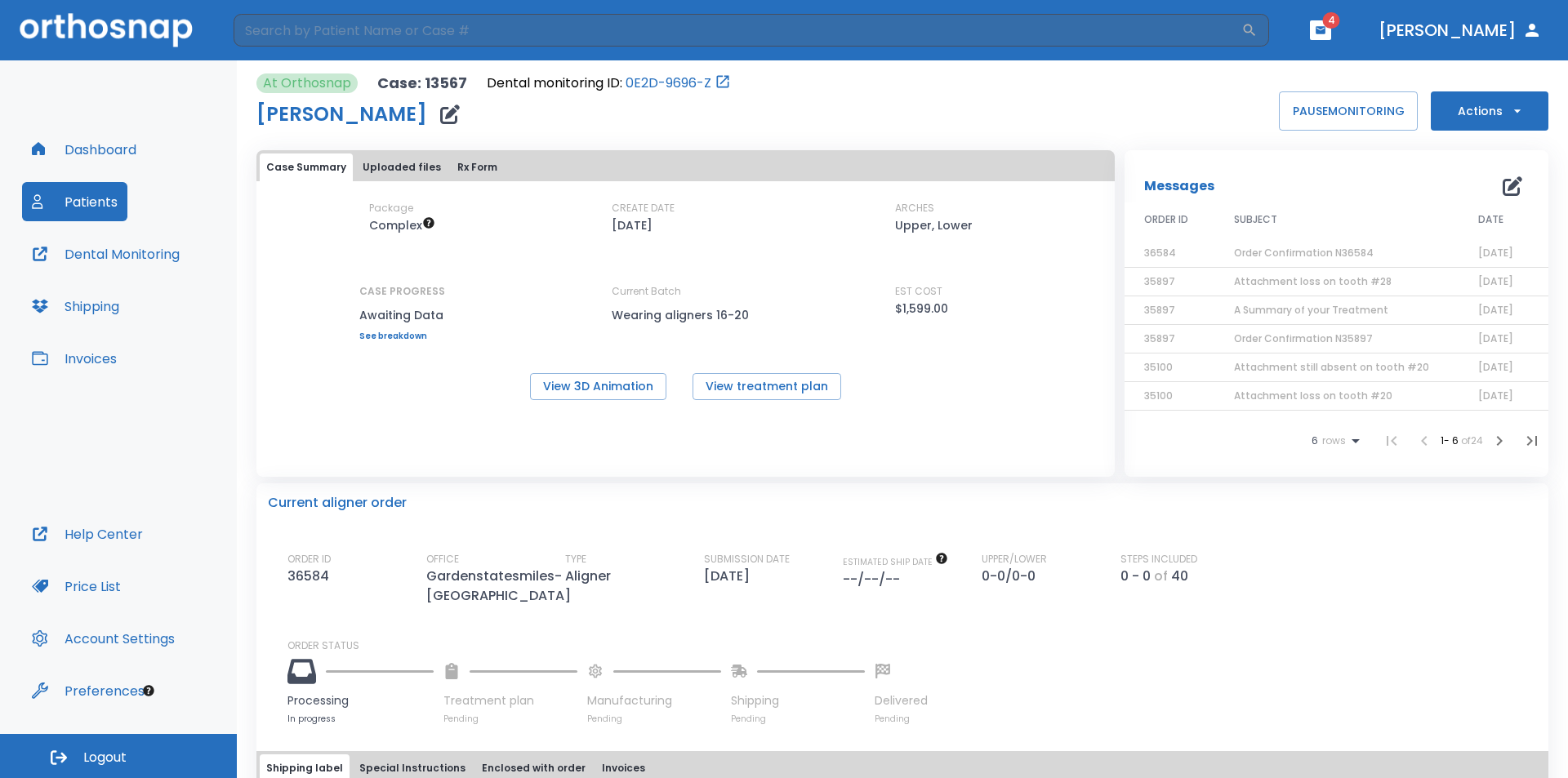
click at [1296, 256] on span "Order Confirmation N36584" at bounding box center [1304, 253] width 140 height 14
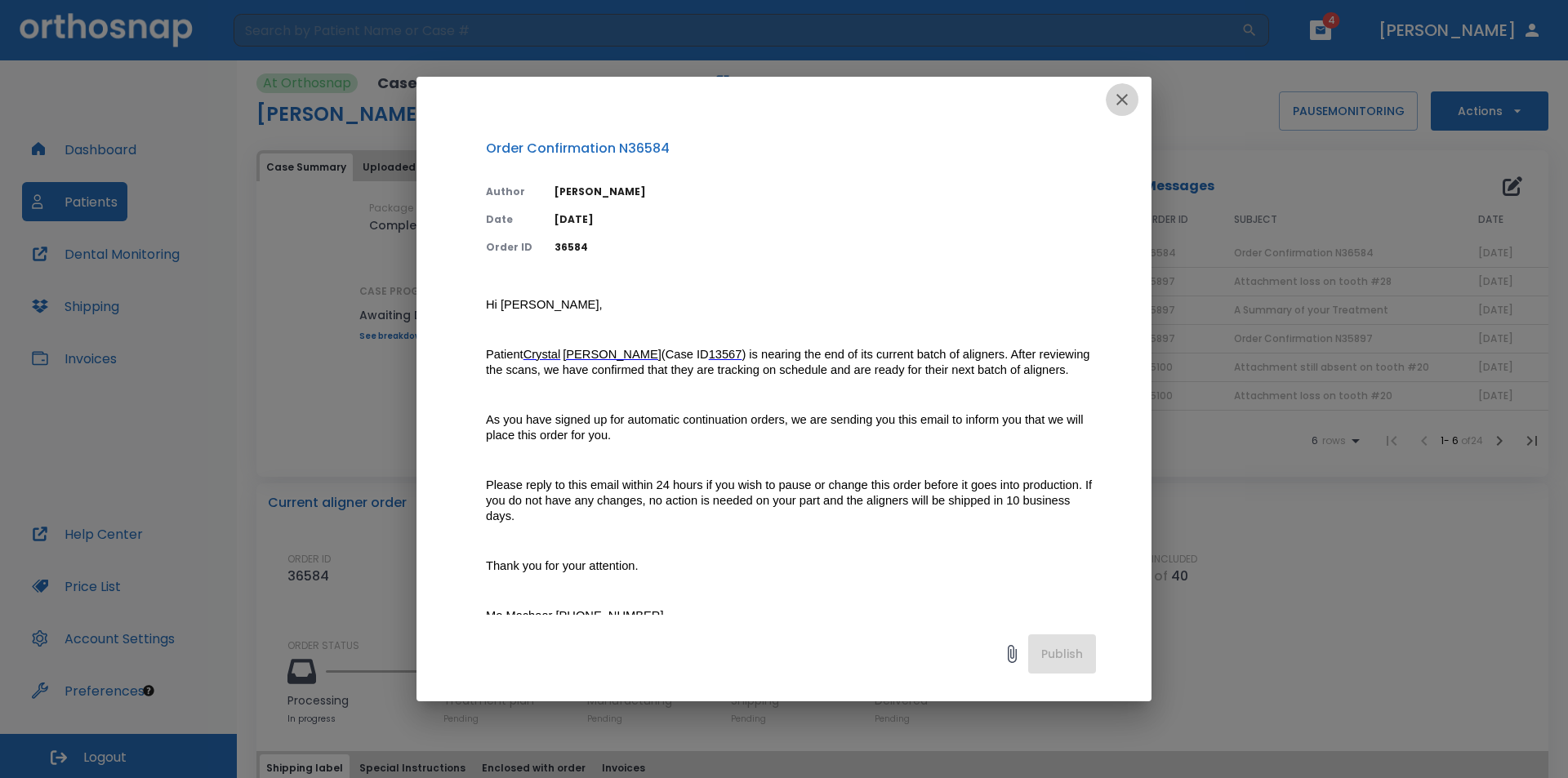
click at [1120, 103] on icon "button" at bounding box center [1122, 100] width 19 height 19
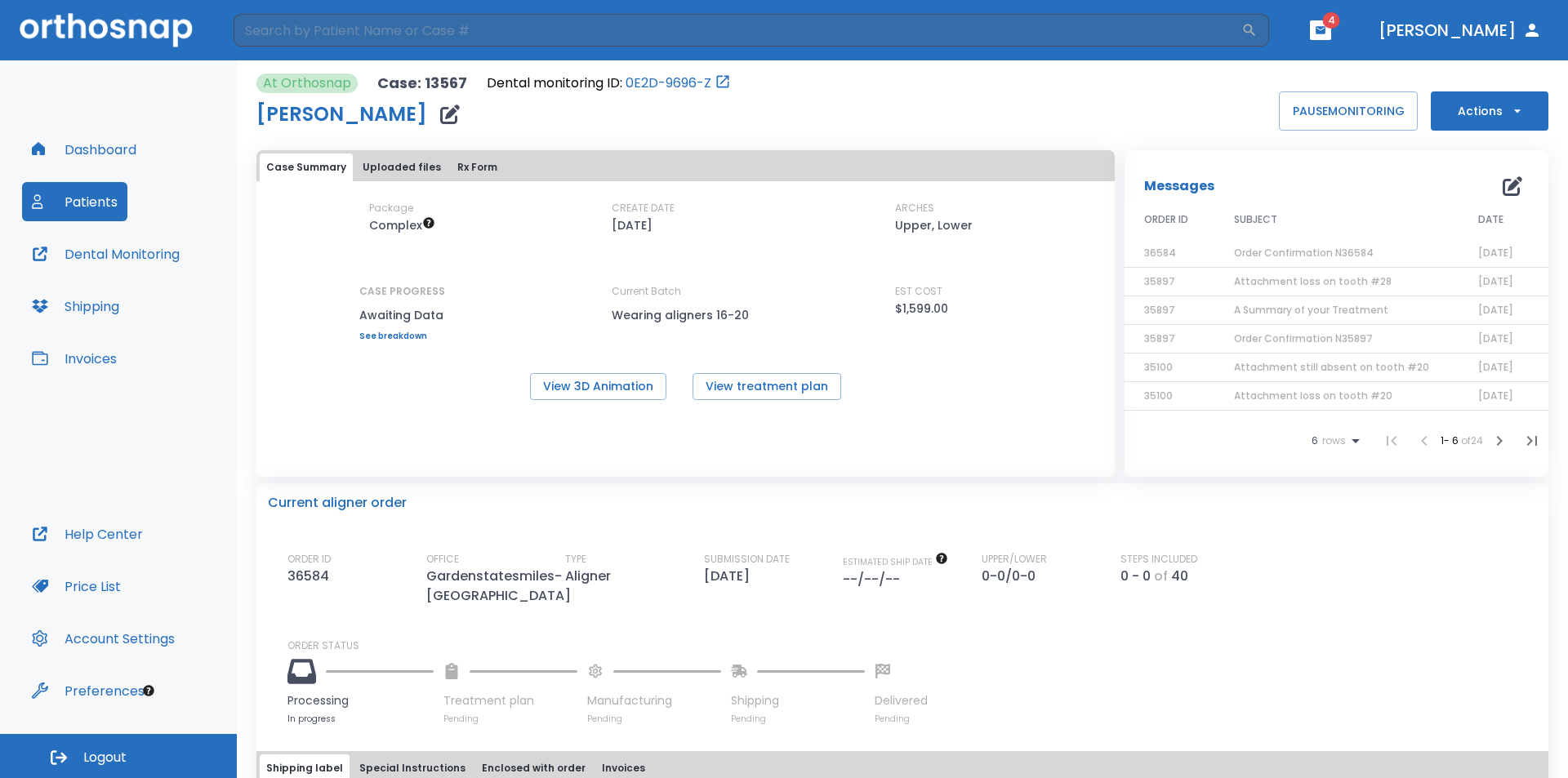
click at [1472, 118] on button "Actions" at bounding box center [1489, 111] width 118 height 39
click at [1395, 174] on div at bounding box center [784, 389] width 1568 height 778
click at [91, 759] on span "Logout" at bounding box center [104, 758] width 43 height 18
